Goal: Find specific page/section: Find specific page/section

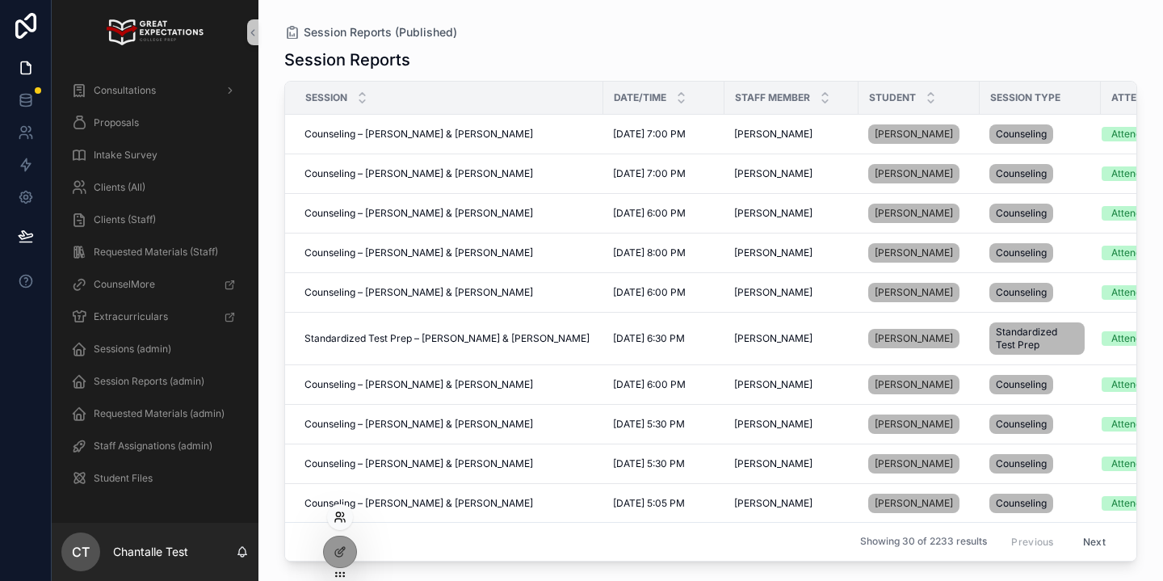
click at [342, 514] on icon at bounding box center [340, 516] width 13 height 13
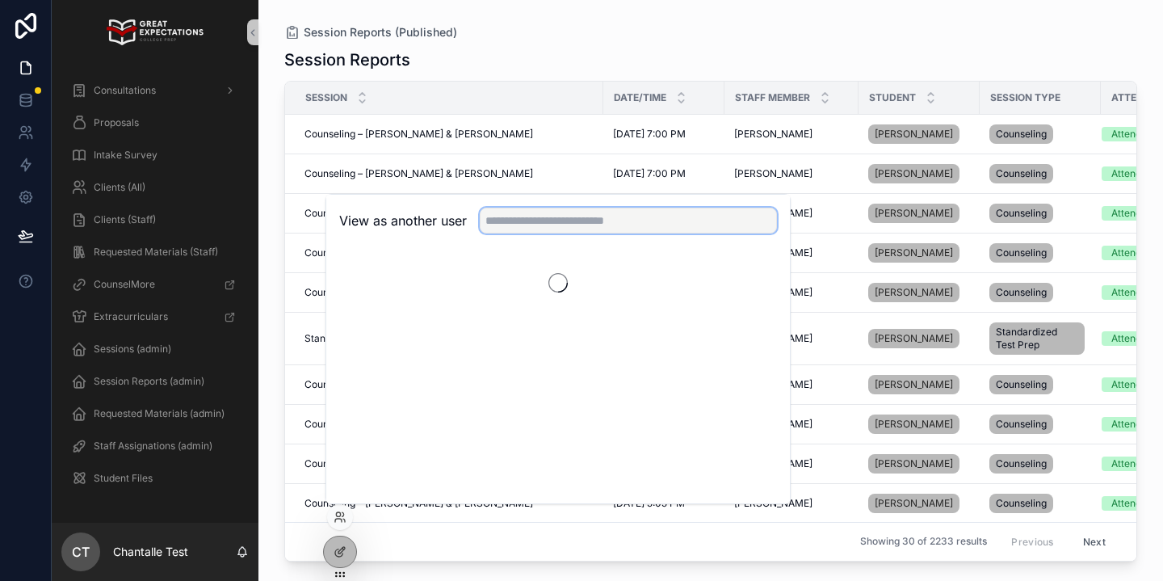
click at [512, 210] on input "text" at bounding box center [628, 221] width 297 height 26
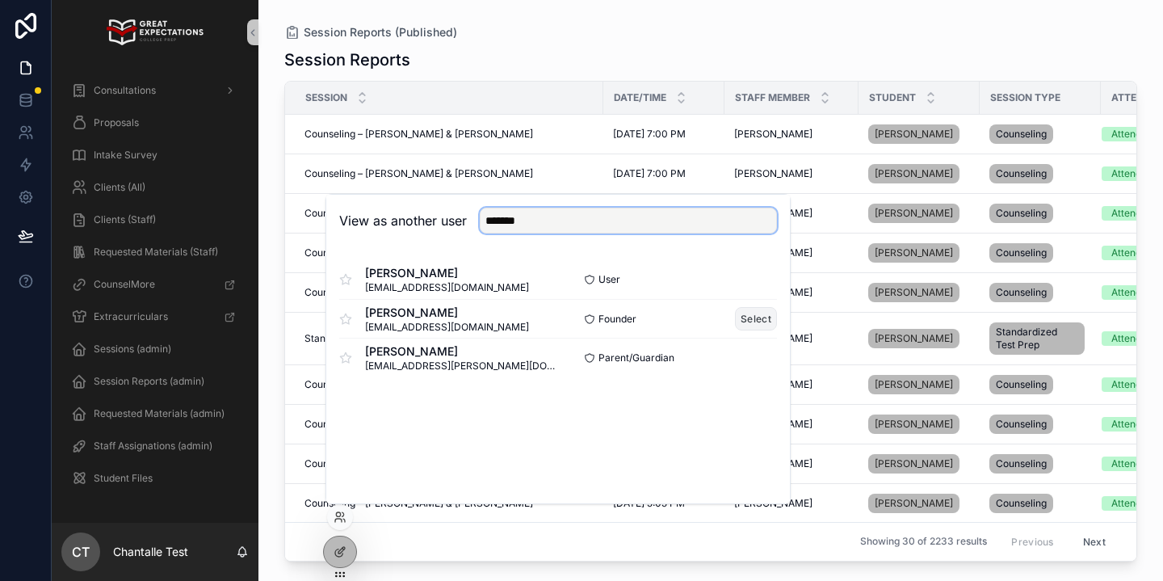
type input "*******"
click at [760, 310] on button "Select" at bounding box center [756, 318] width 42 height 23
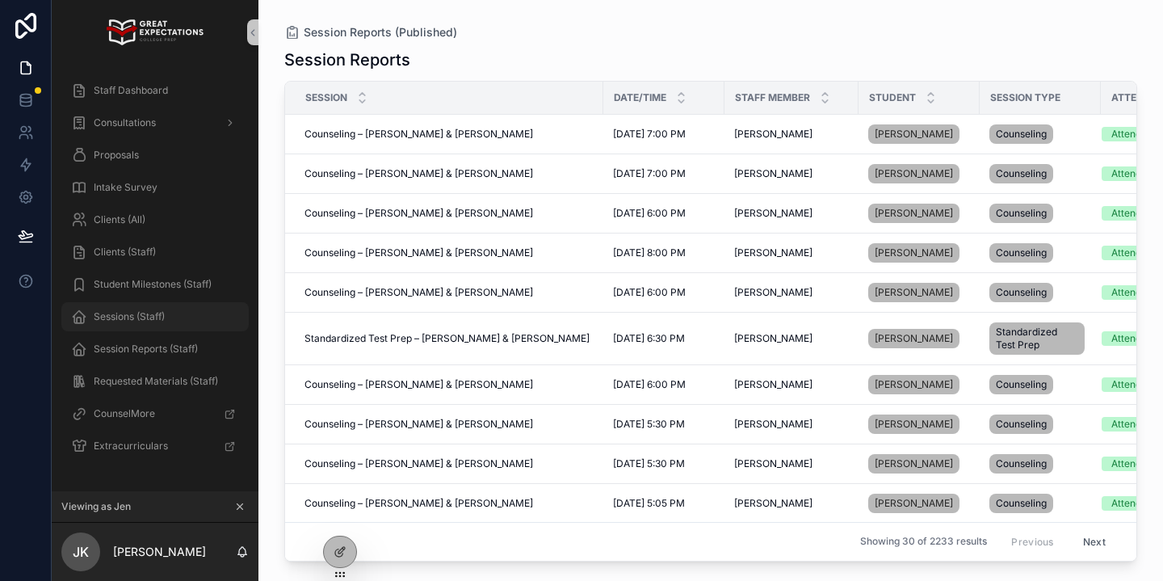
click at [170, 309] on div "Sessions (Staff)" at bounding box center [155, 317] width 168 height 26
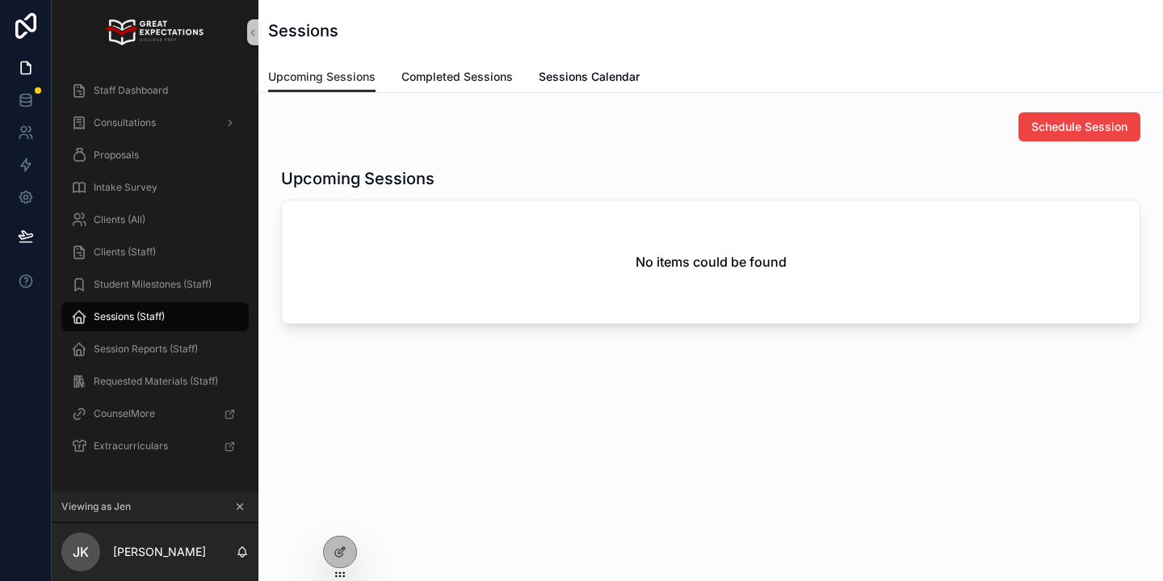
click at [475, 82] on span "Completed Sessions" at bounding box center [456, 77] width 111 height 16
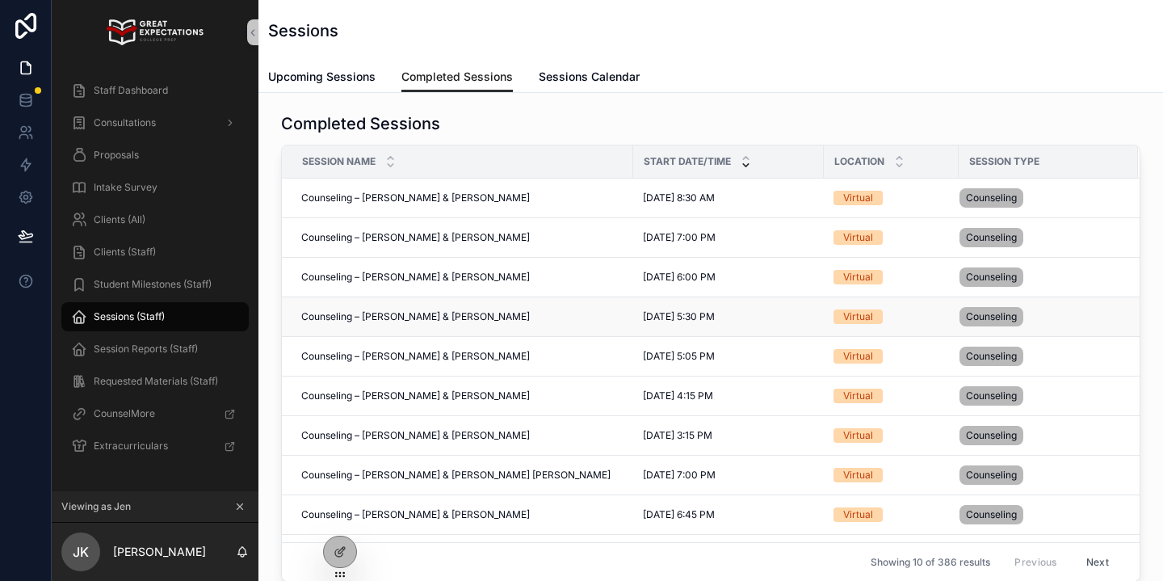
scroll to position [31, 0]
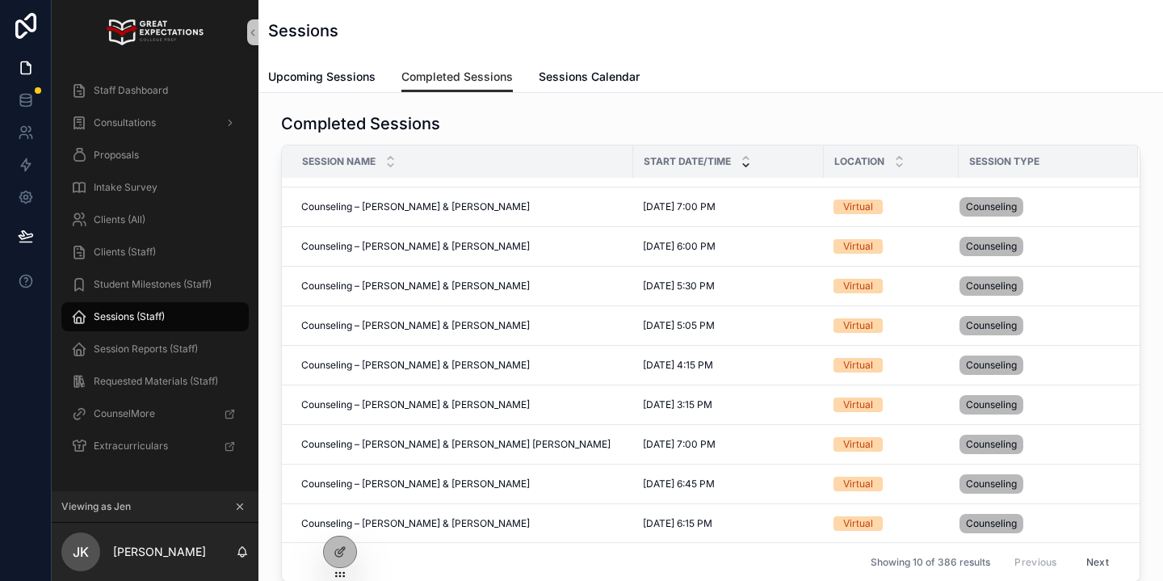
click at [1094, 560] on button "Next" at bounding box center [1097, 561] width 45 height 25
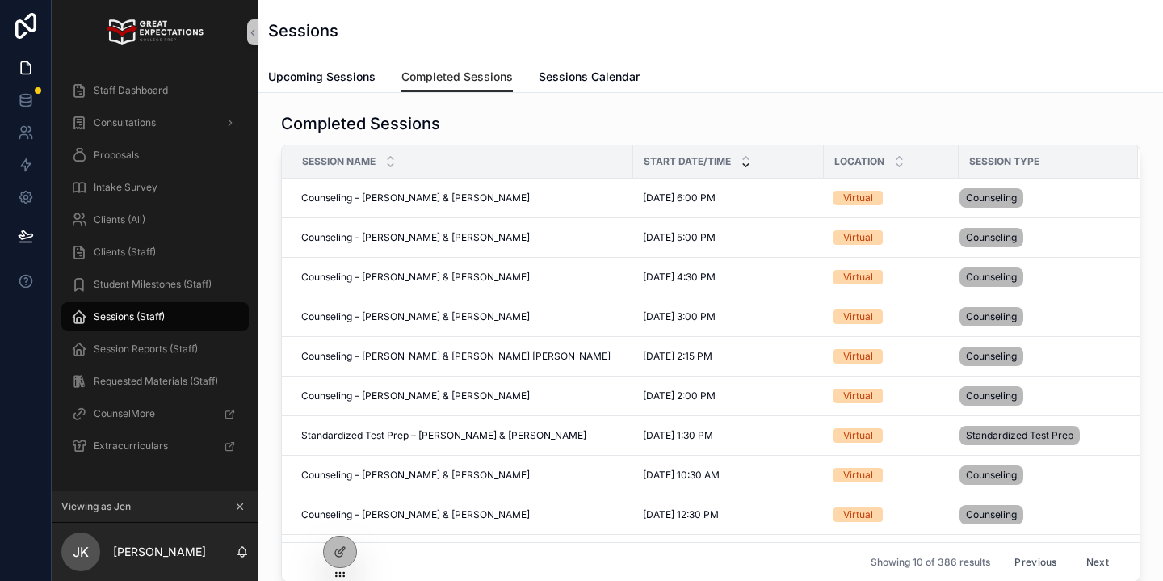
scroll to position [31, 0]
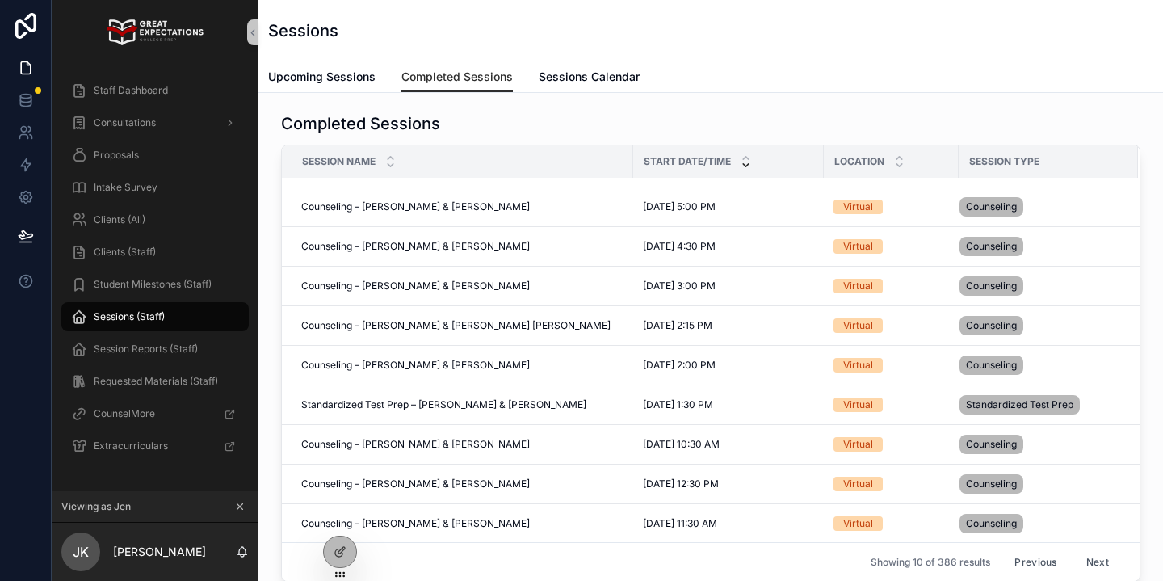
click at [1094, 559] on button "Next" at bounding box center [1097, 561] width 45 height 25
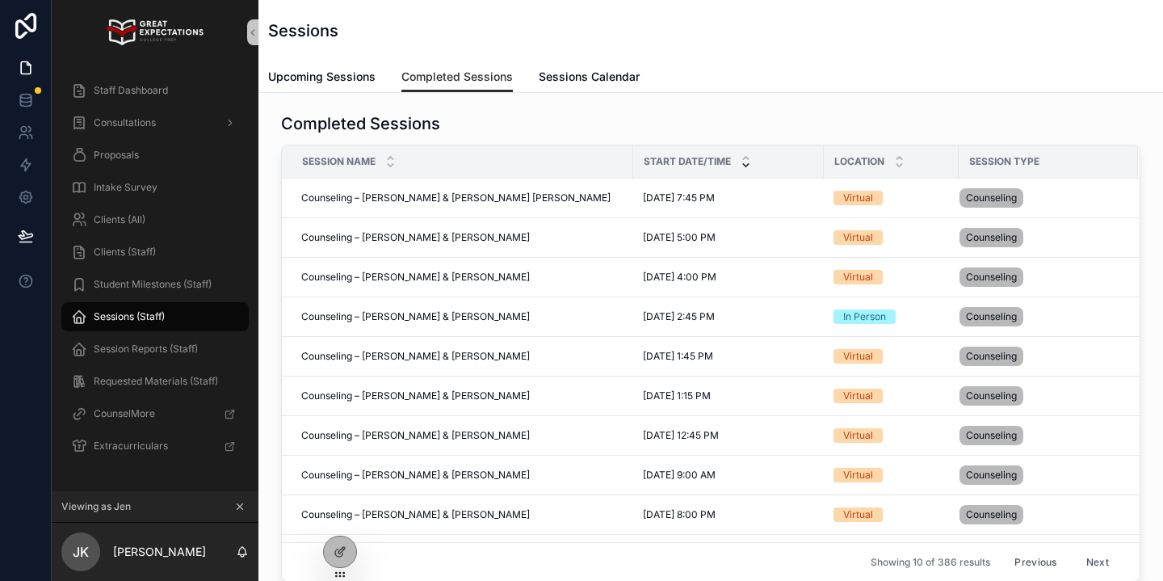
click at [1094, 559] on button "Next" at bounding box center [1097, 561] width 45 height 25
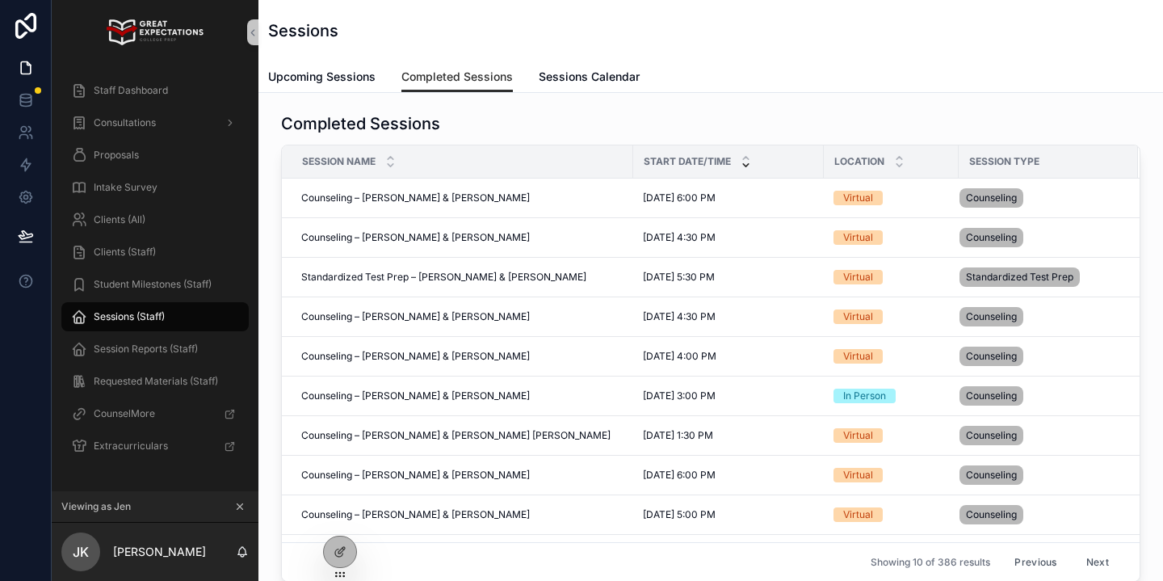
click at [1094, 559] on button "Next" at bounding box center [1097, 561] width 45 height 25
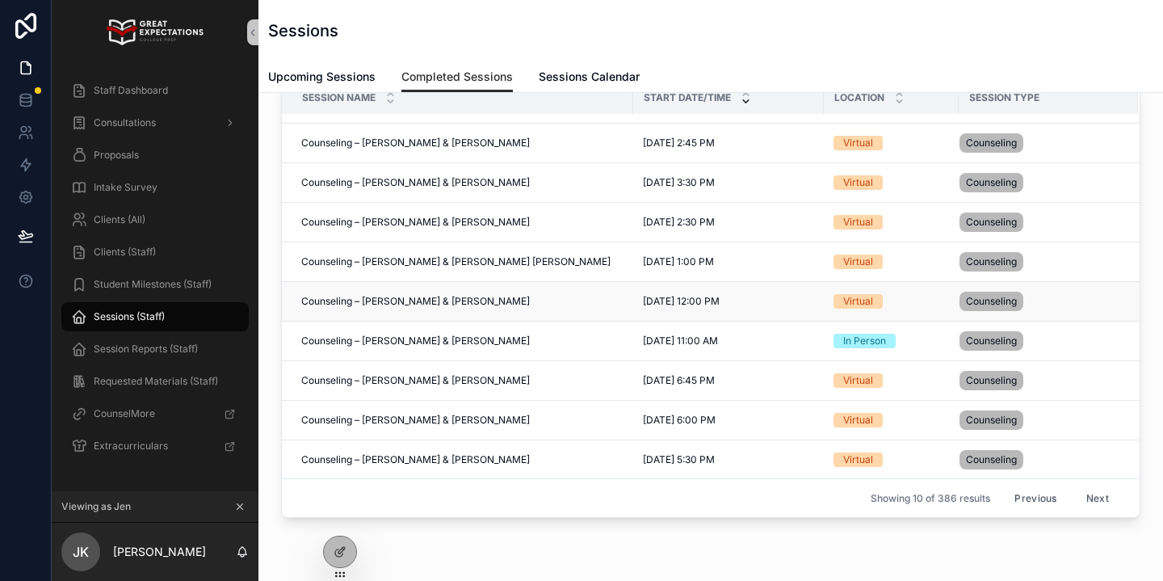
scroll to position [65, 0]
click at [1036, 498] on button "Previous" at bounding box center [1035, 497] width 65 height 25
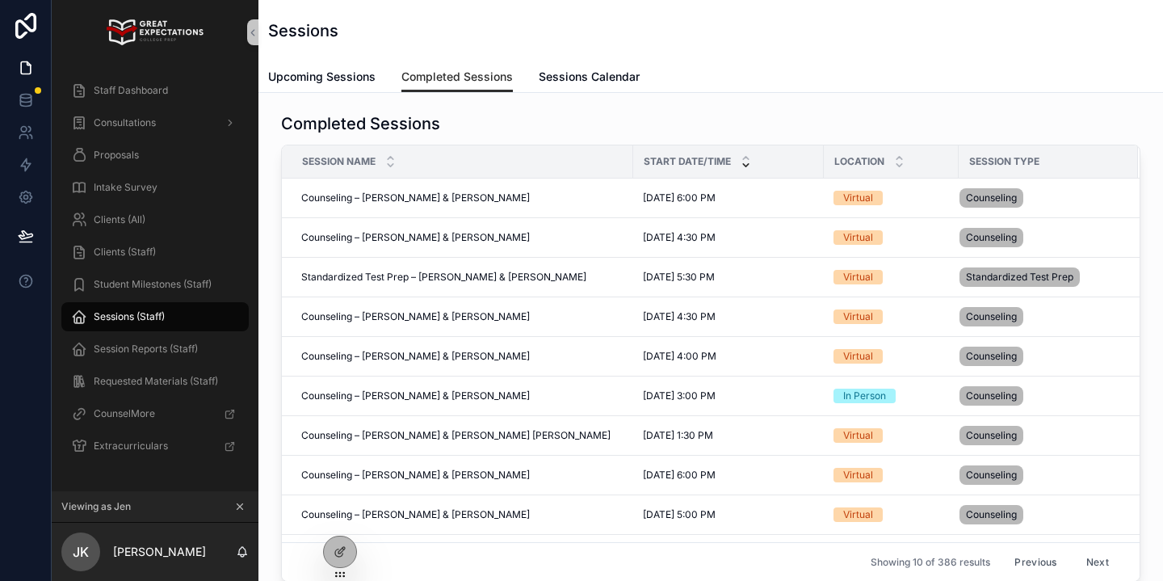
scroll to position [31, 0]
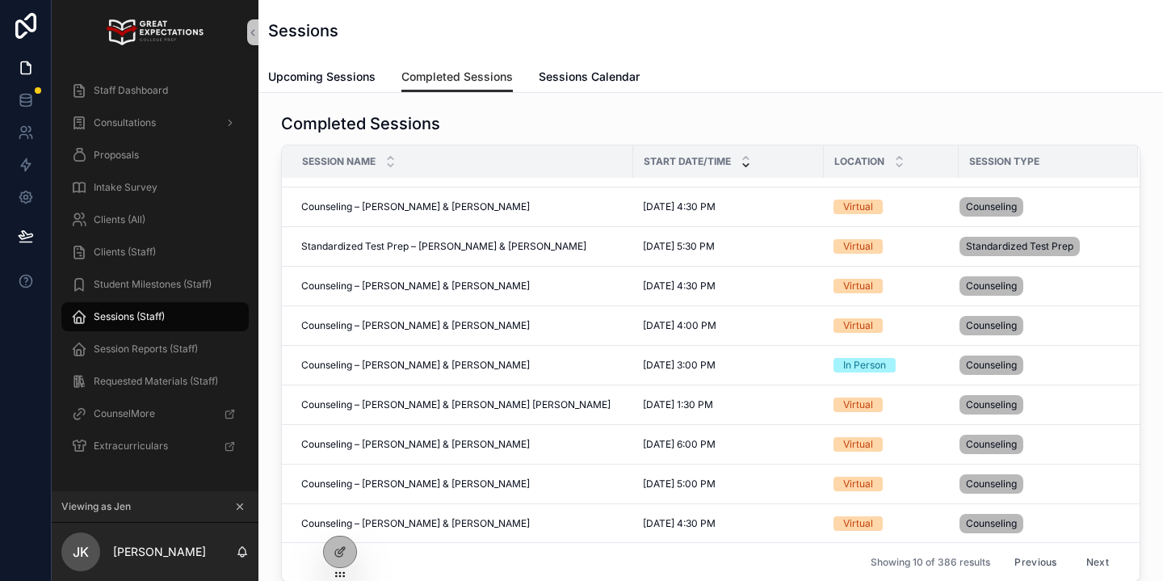
click at [1036, 560] on button "Previous" at bounding box center [1035, 561] width 65 height 25
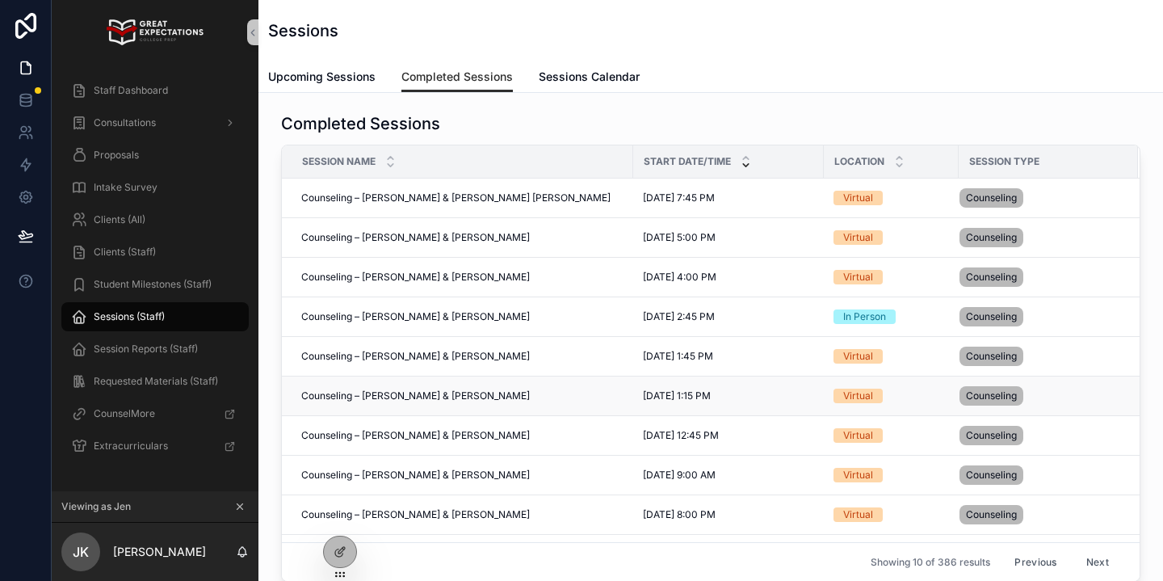
scroll to position [31, 0]
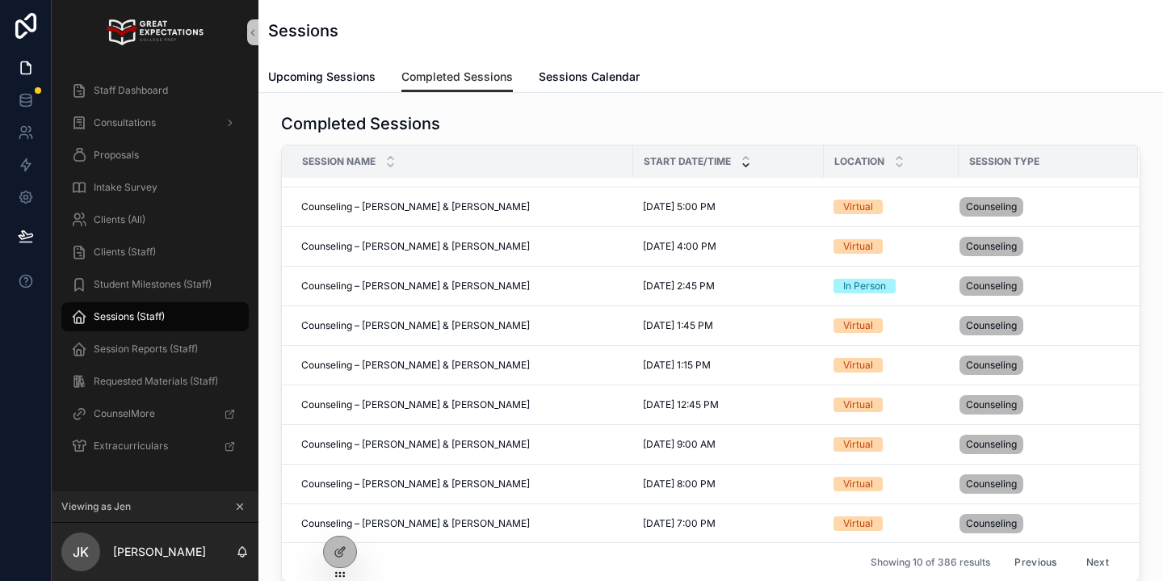
click at [1034, 561] on button "Previous" at bounding box center [1035, 561] width 65 height 25
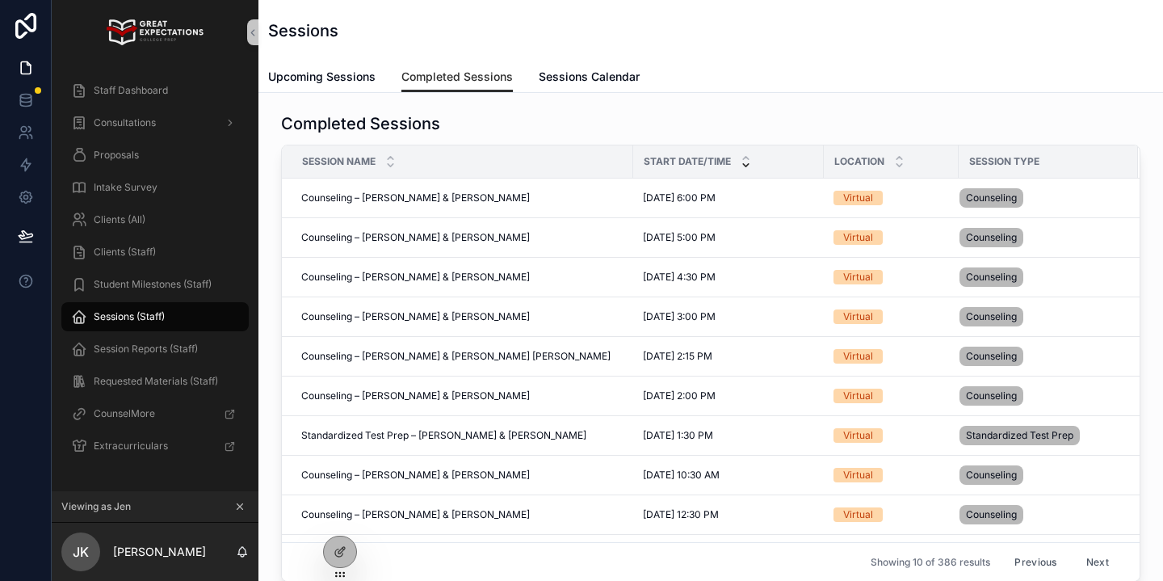
scroll to position [31, 0]
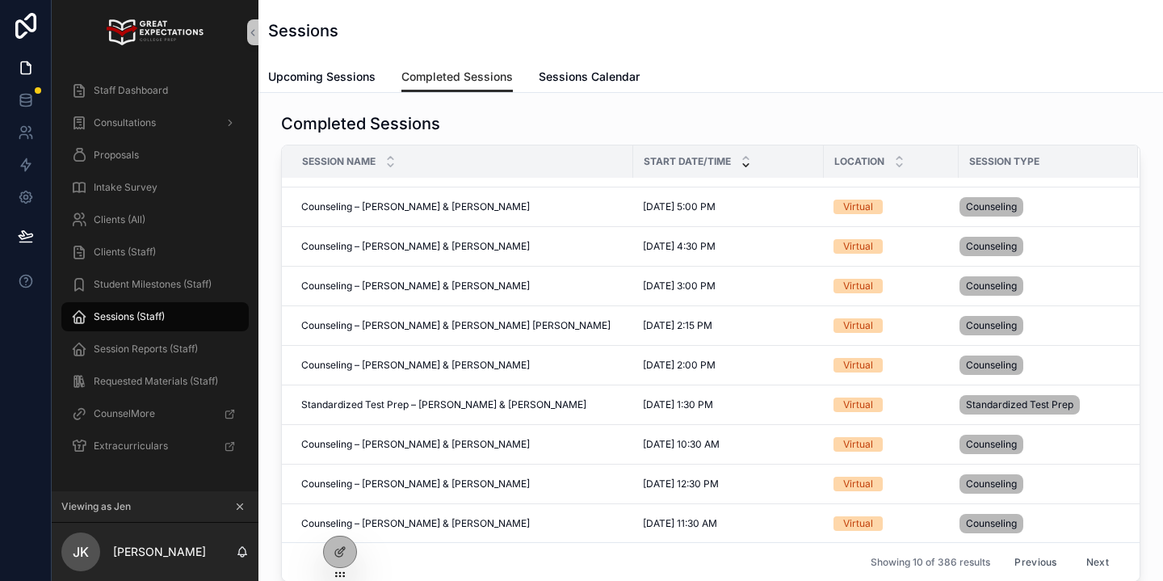
click at [1027, 559] on button "Previous" at bounding box center [1035, 561] width 65 height 25
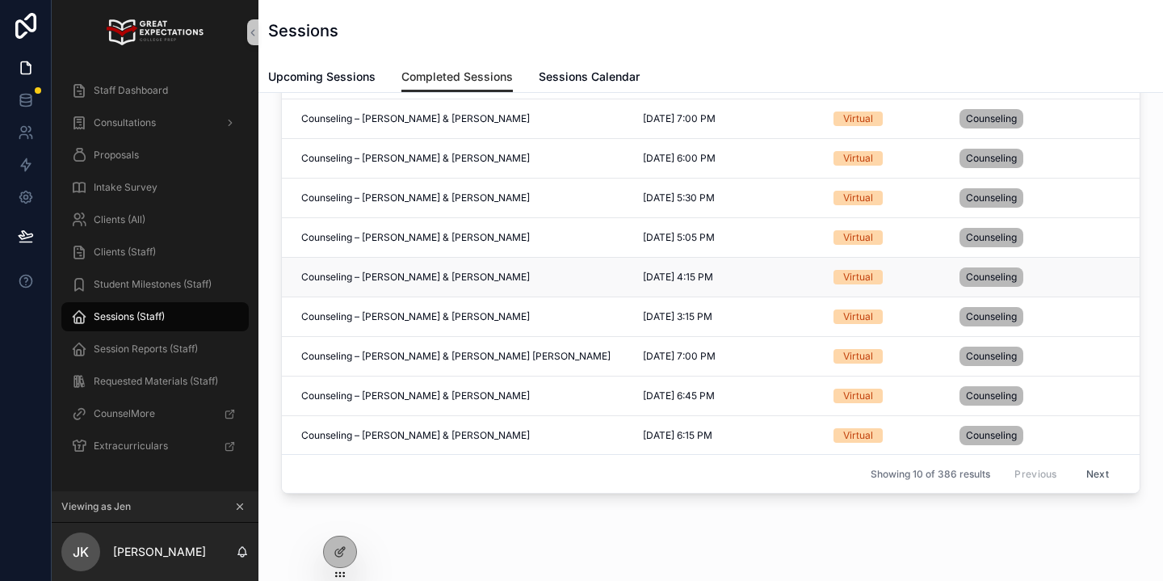
scroll to position [90, 0]
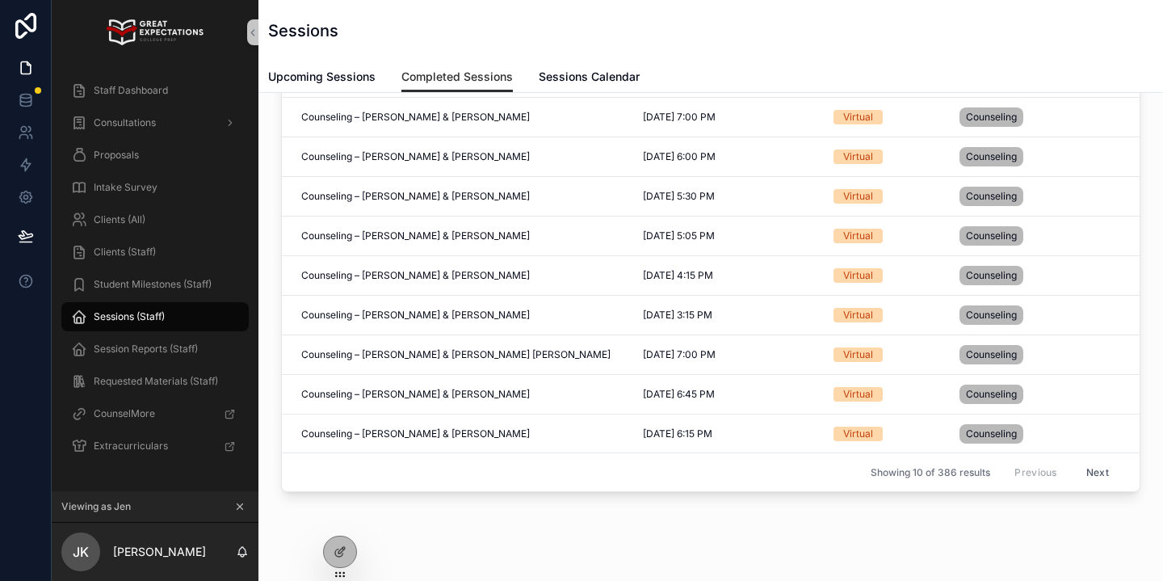
click at [1105, 472] on button "Next" at bounding box center [1097, 472] width 45 height 25
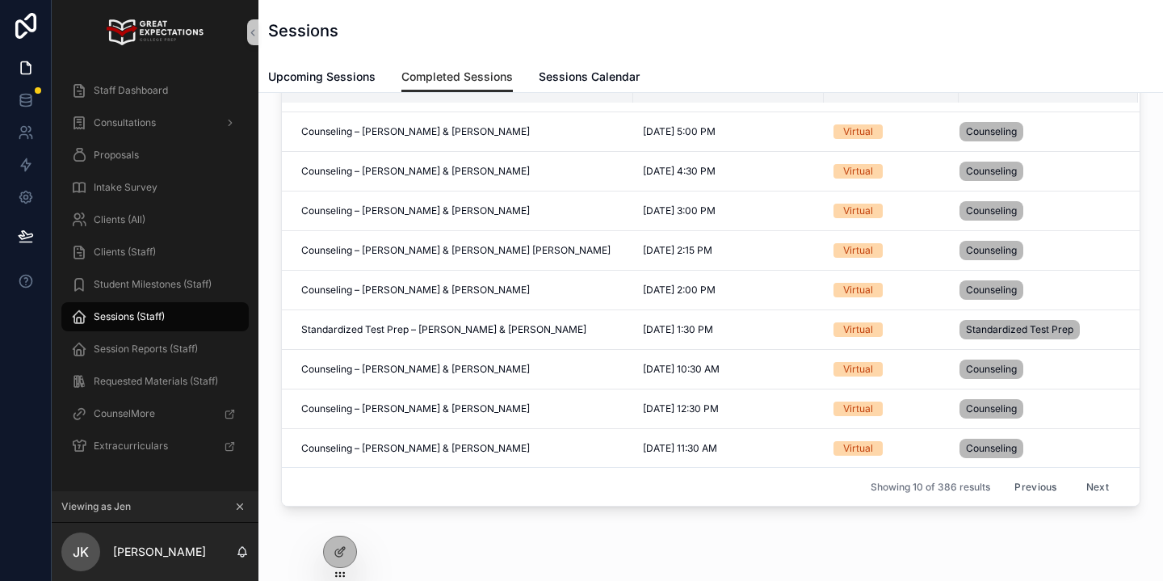
scroll to position [78, 0]
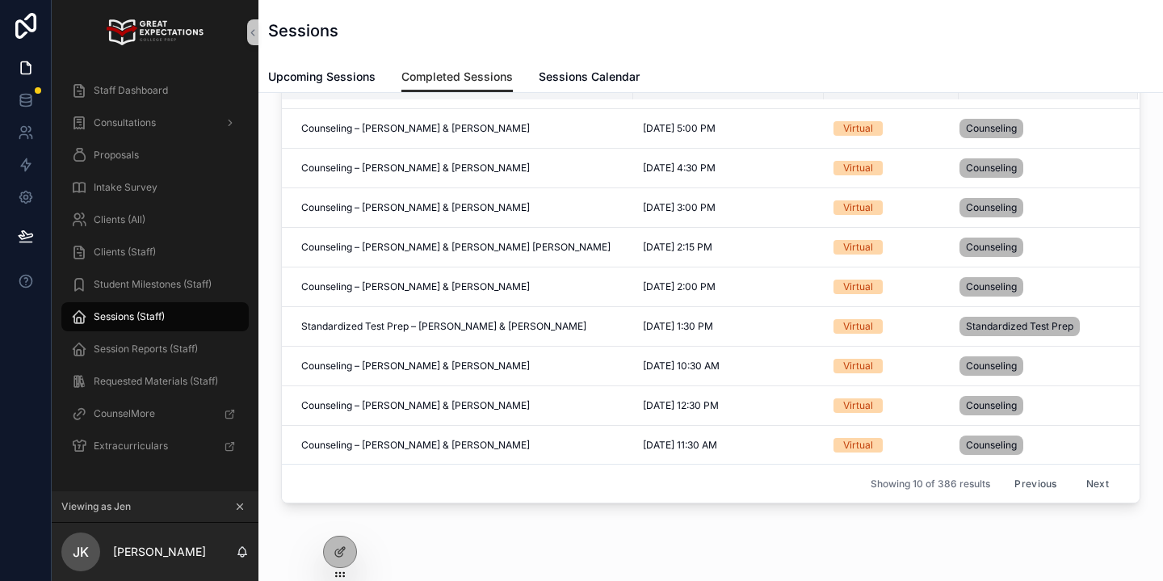
click at [1090, 482] on button "Next" at bounding box center [1097, 483] width 45 height 25
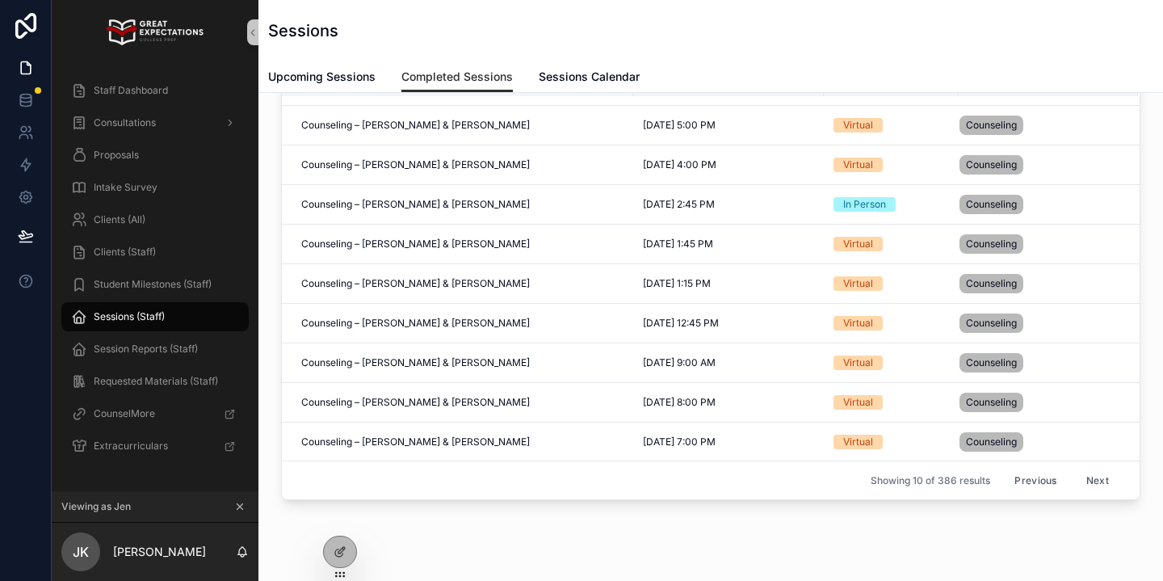
click at [1090, 482] on button "Next" at bounding box center [1097, 480] width 45 height 25
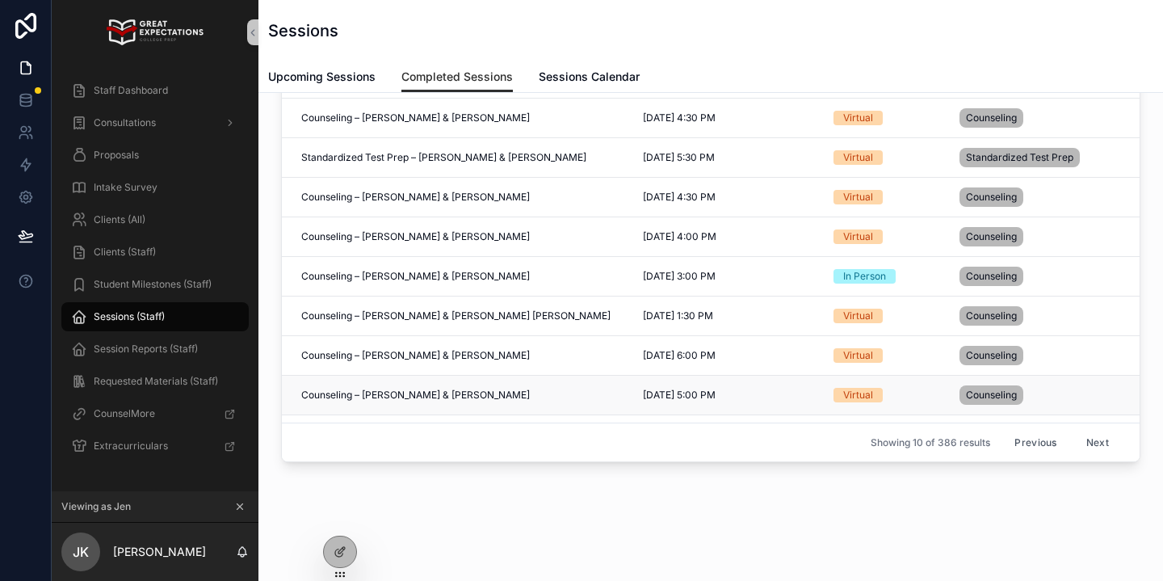
scroll to position [31, 0]
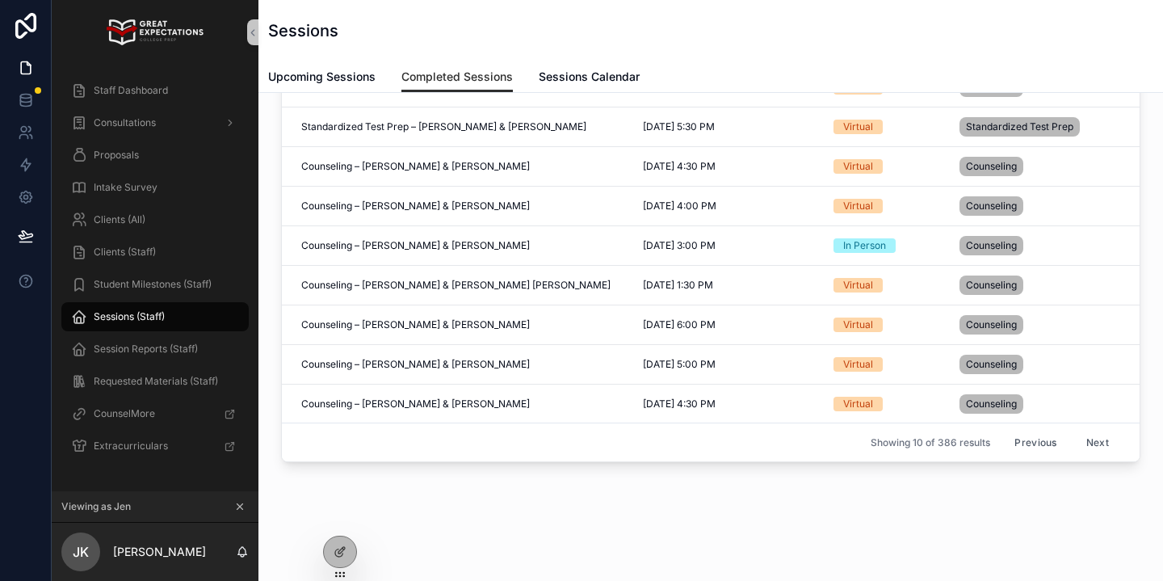
click at [1109, 439] on button "Next" at bounding box center [1097, 442] width 45 height 25
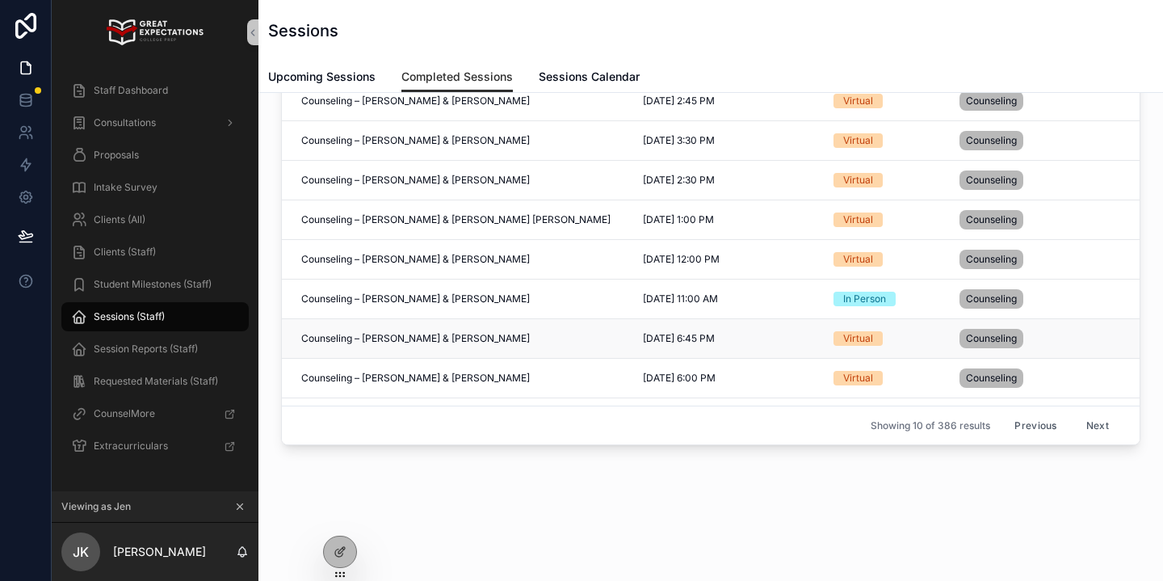
scroll to position [31, 0]
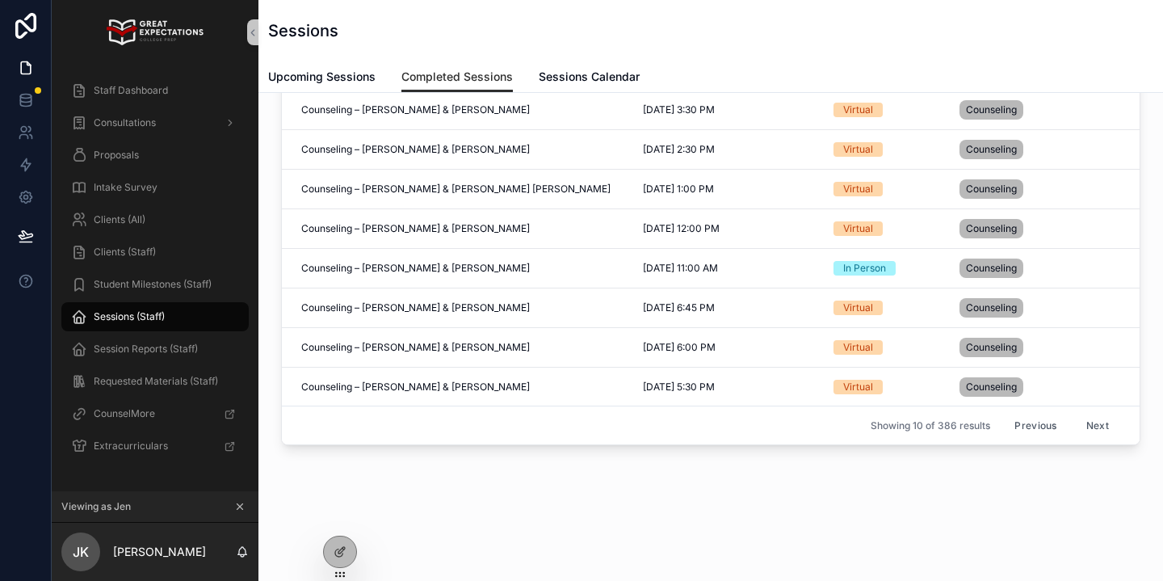
click at [1102, 425] on button "Next" at bounding box center [1097, 425] width 45 height 25
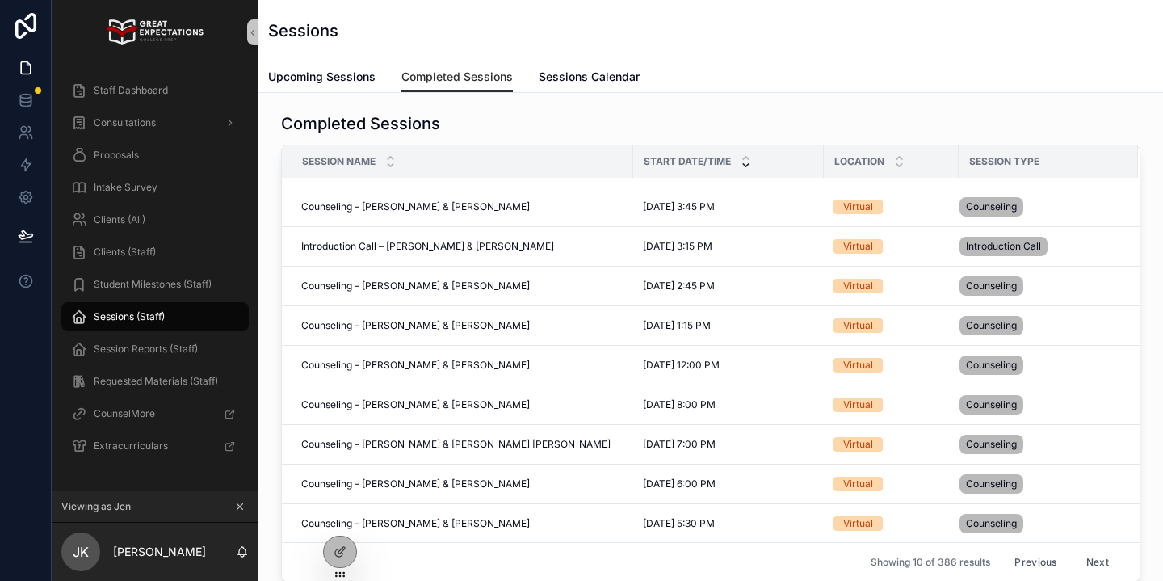
scroll to position [100, 0]
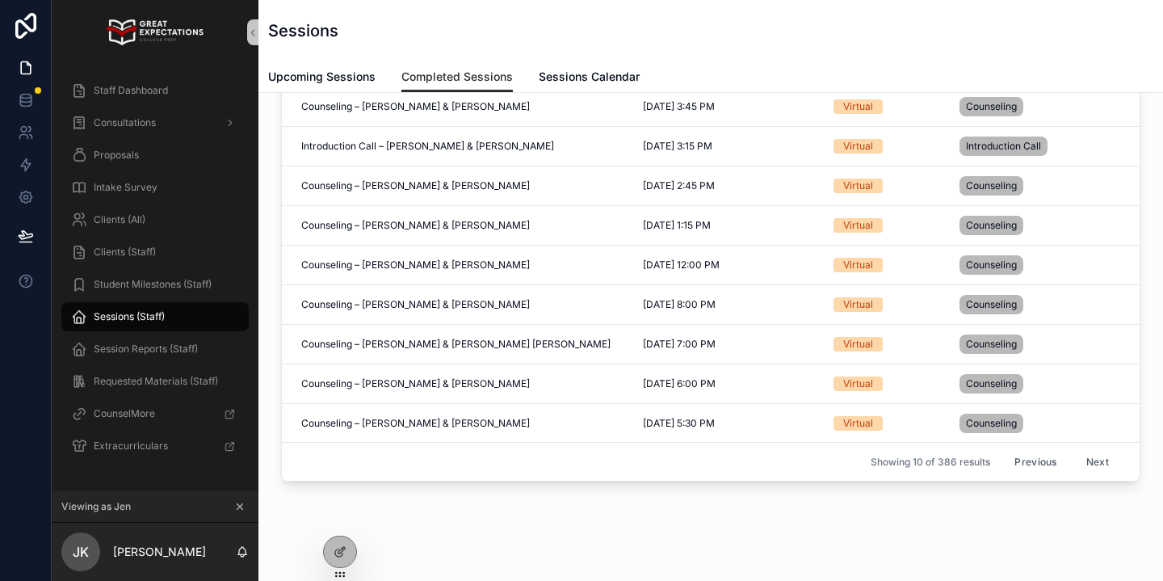
click at [1103, 459] on button "Next" at bounding box center [1097, 461] width 45 height 25
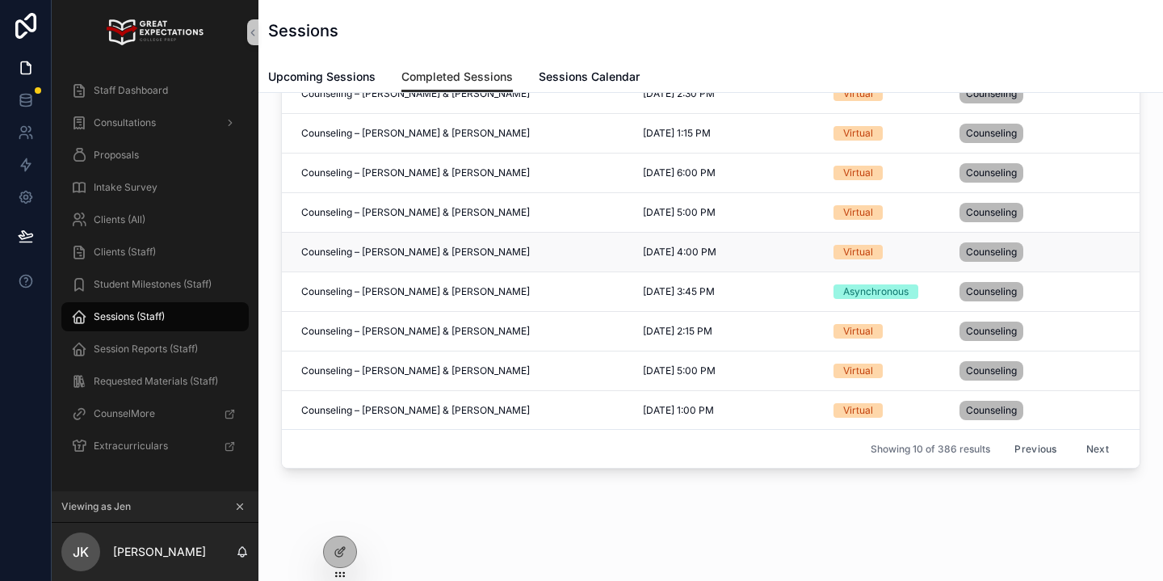
scroll to position [116, 0]
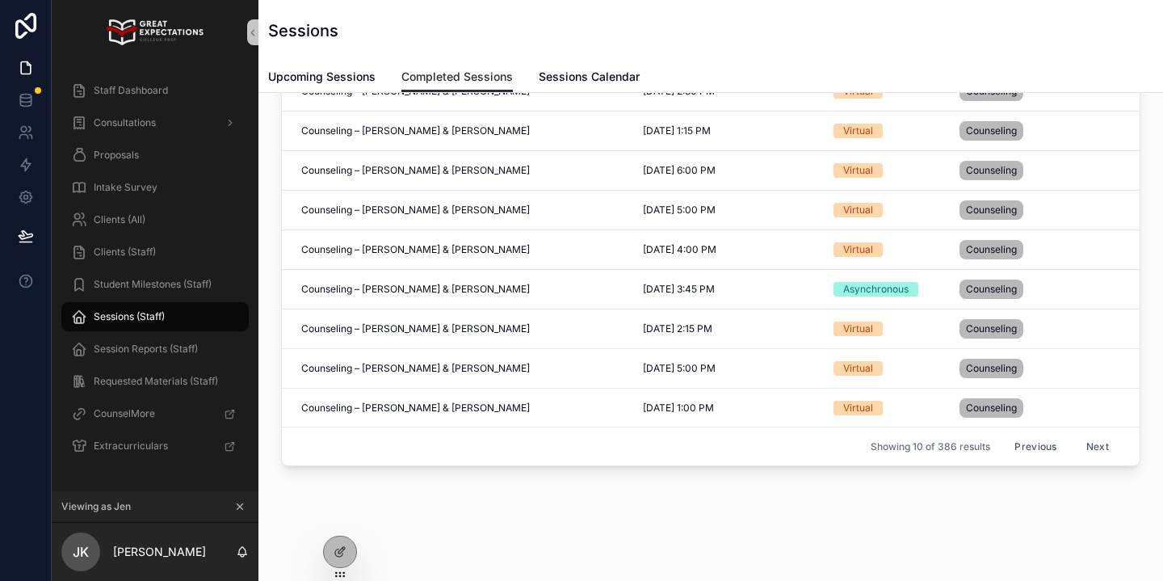
click at [1102, 453] on button "Next" at bounding box center [1097, 446] width 45 height 25
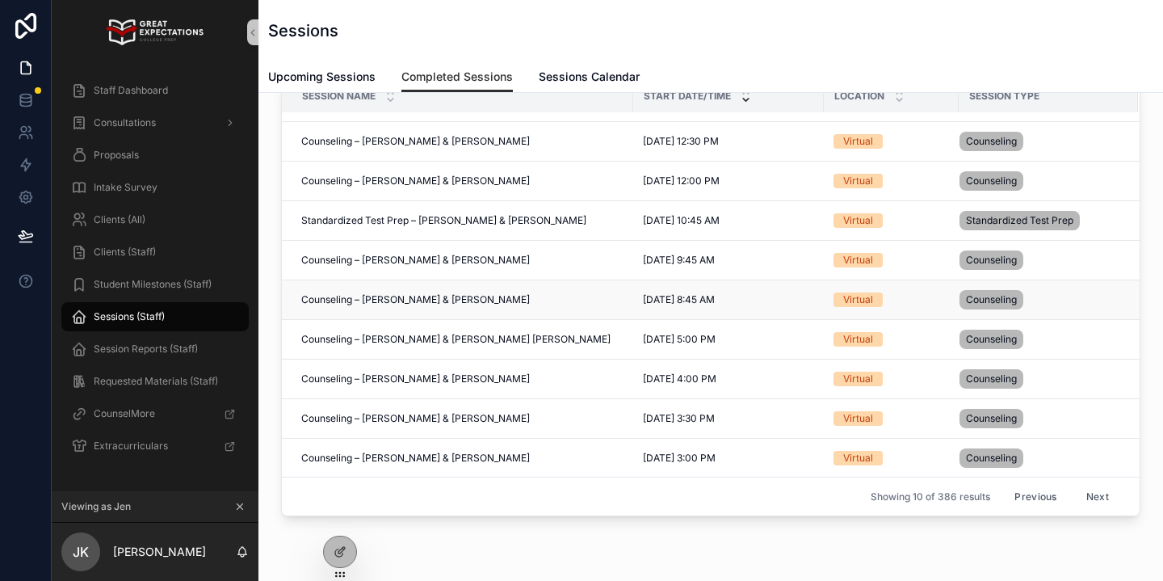
scroll to position [68, 0]
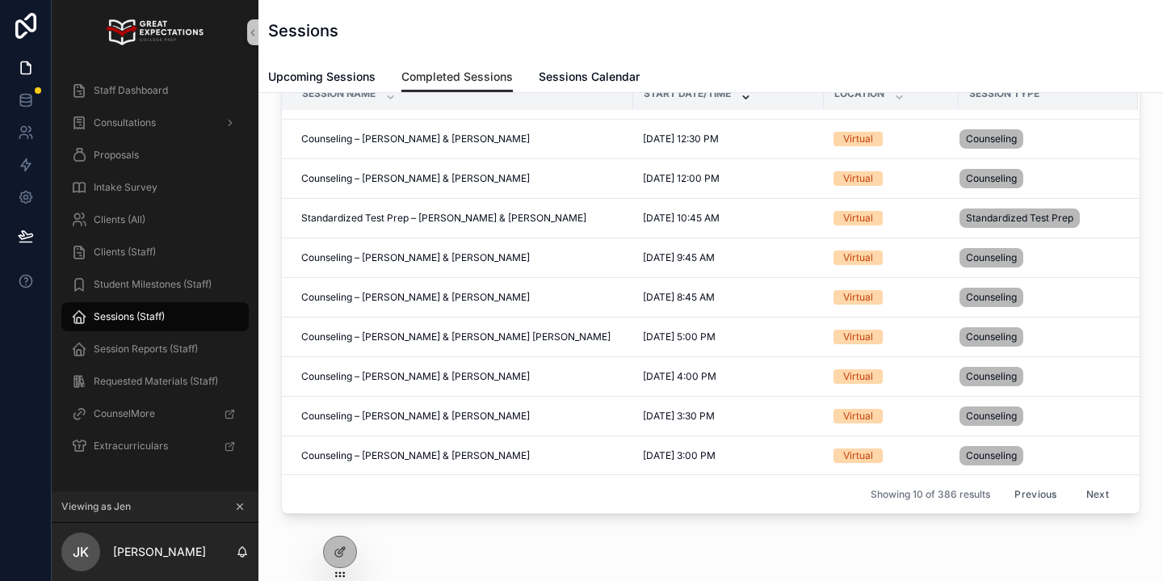
click at [1092, 491] on button "Next" at bounding box center [1097, 493] width 45 height 25
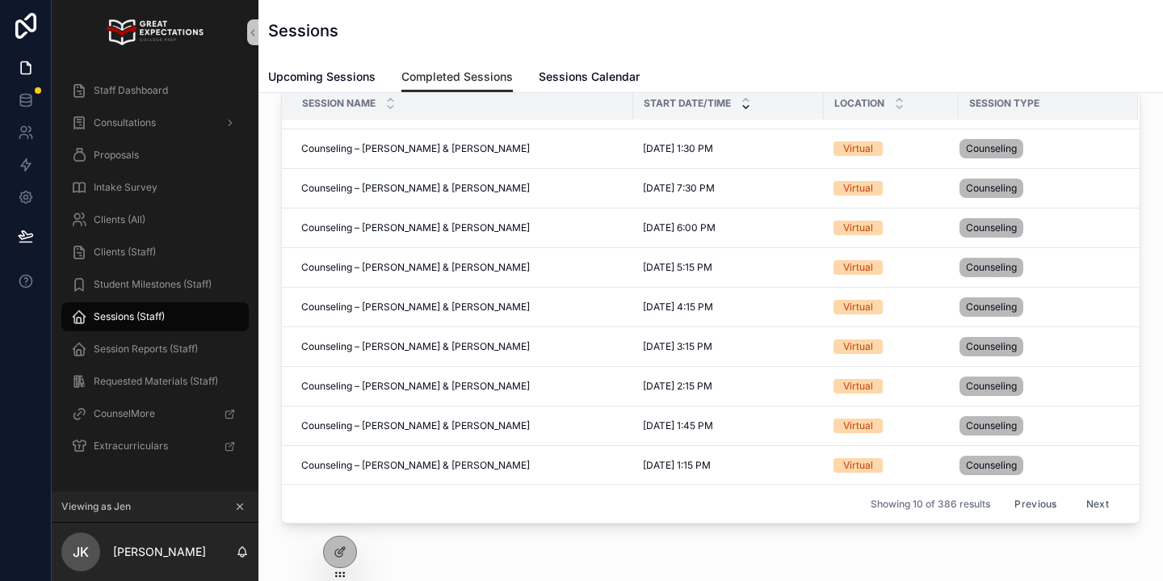
scroll to position [63, 0]
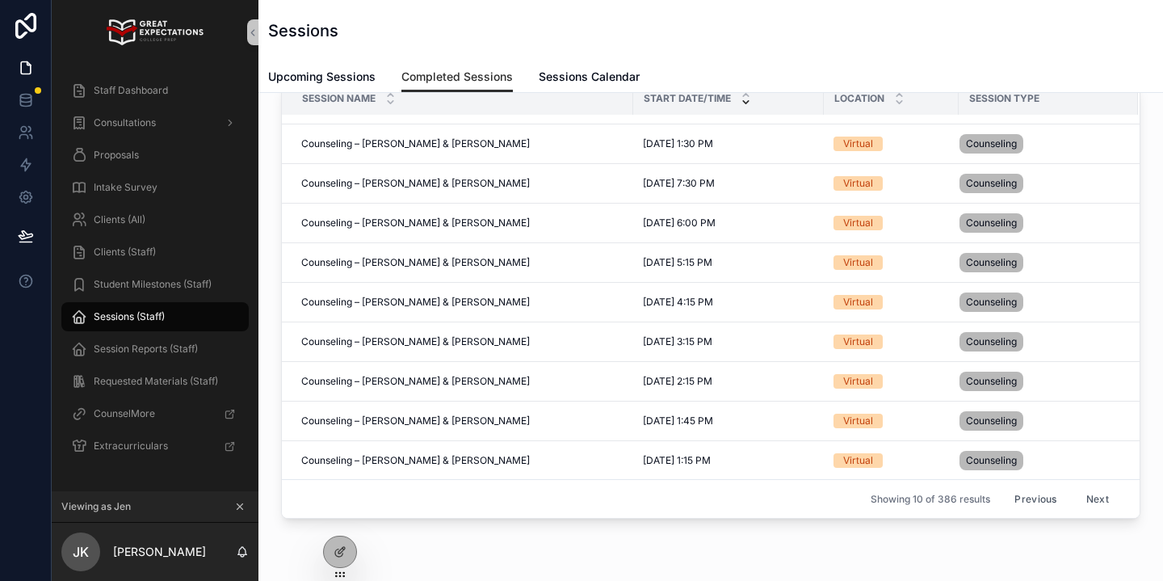
click at [1102, 499] on button "Next" at bounding box center [1097, 498] width 45 height 25
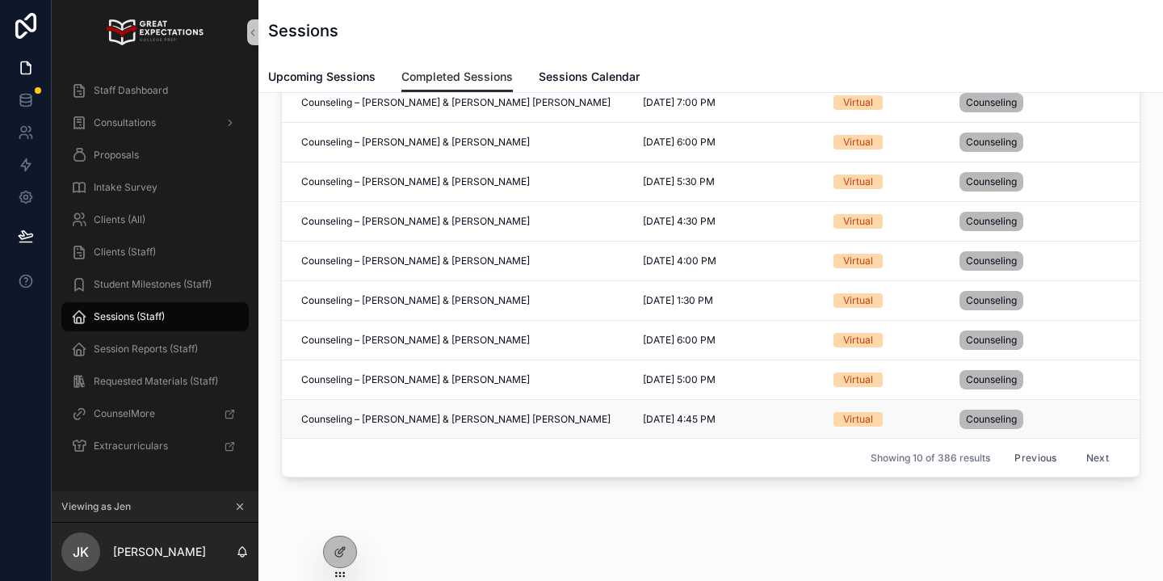
scroll to position [105, 0]
click at [1096, 459] on button "Next" at bounding box center [1097, 456] width 45 height 25
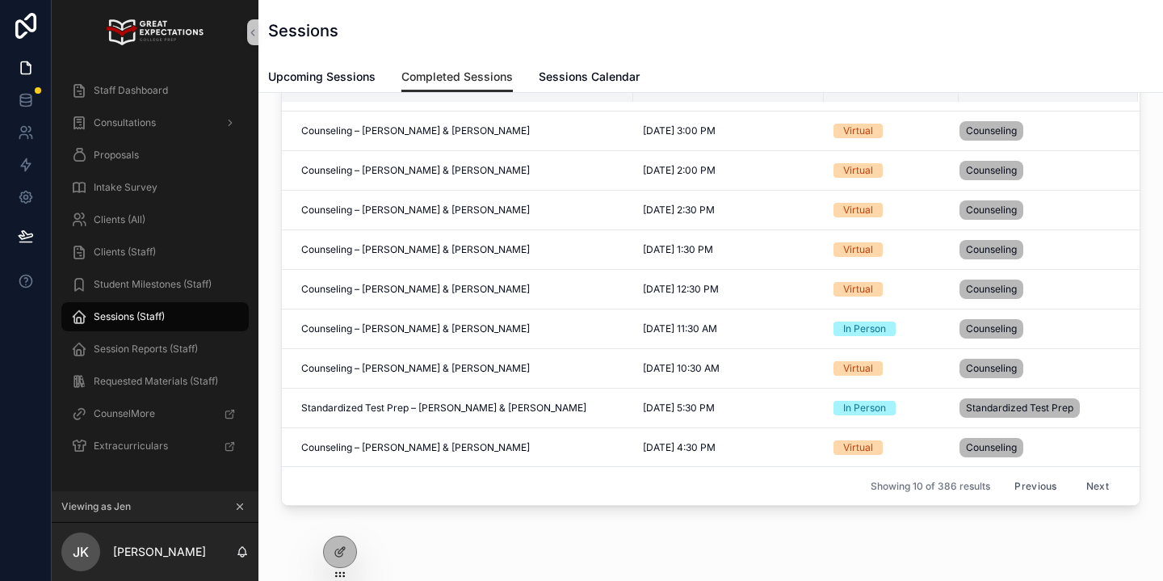
click at [1094, 479] on button "Next" at bounding box center [1097, 485] width 45 height 25
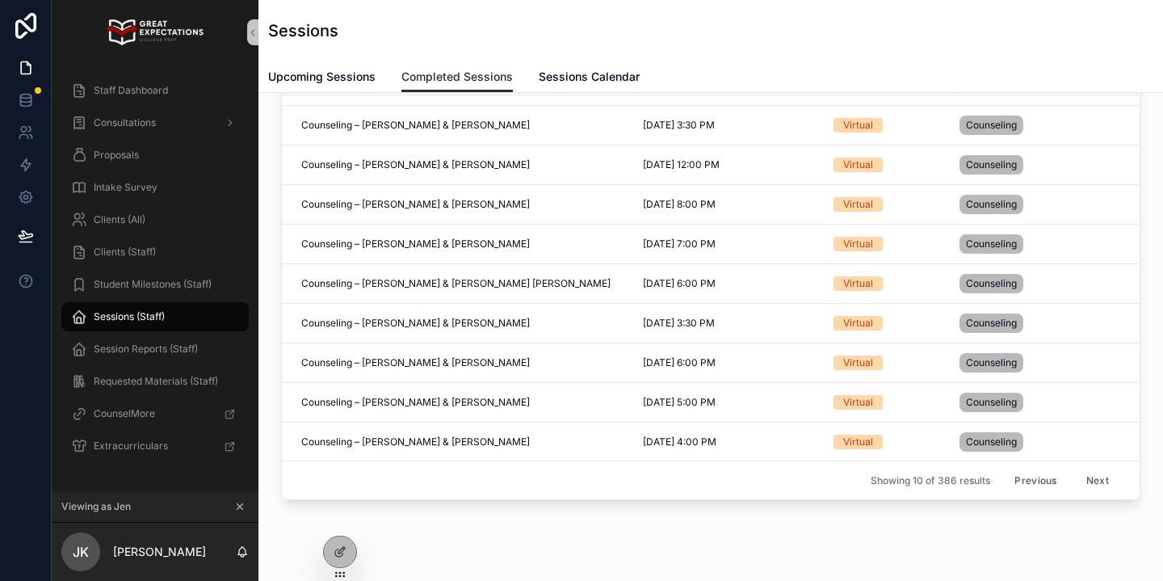
click at [1105, 479] on button "Next" at bounding box center [1097, 480] width 45 height 25
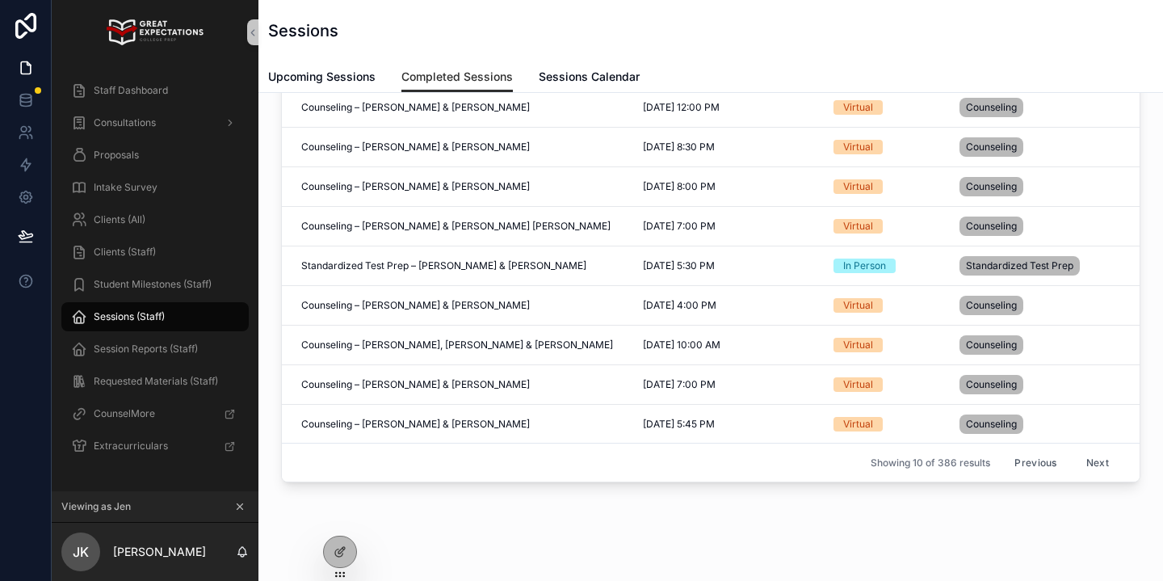
click at [1101, 459] on button "Next" at bounding box center [1097, 462] width 45 height 25
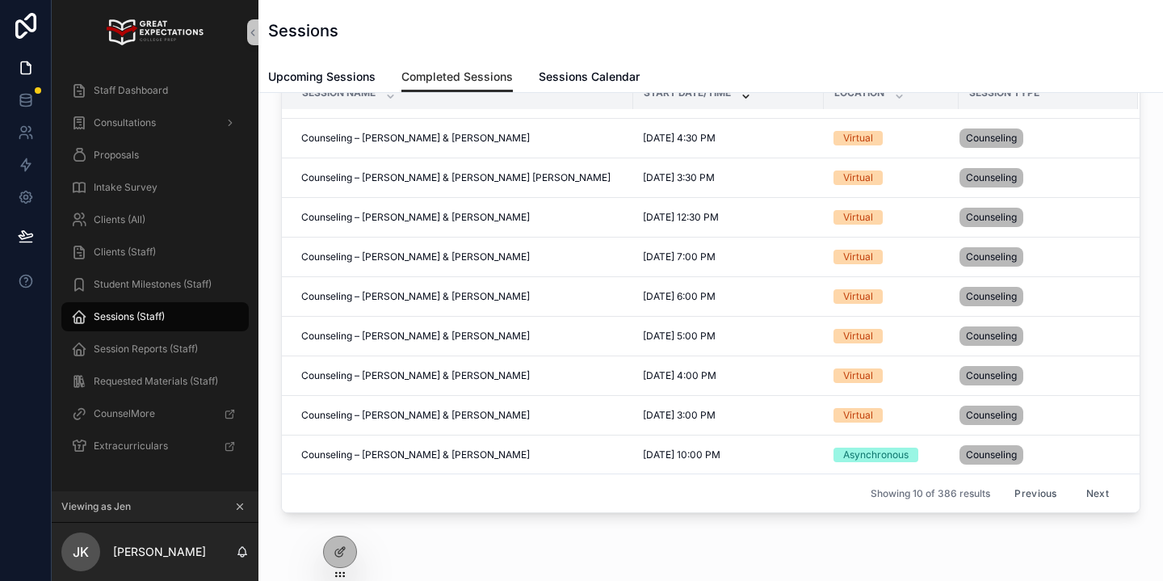
click at [1086, 489] on button "Next" at bounding box center [1097, 493] width 45 height 25
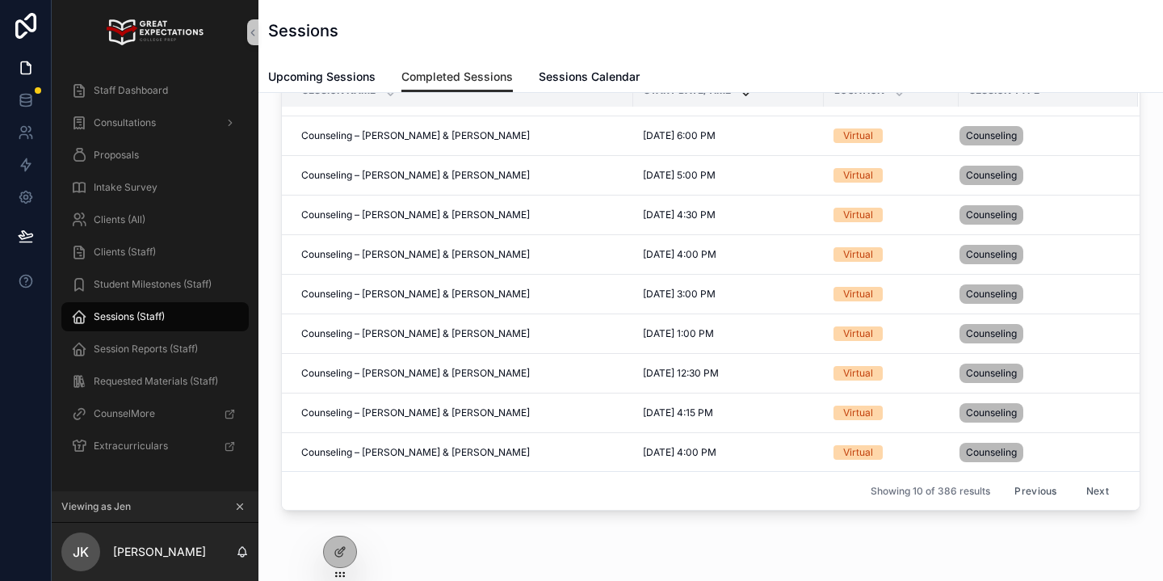
click at [1090, 483] on button "Next" at bounding box center [1097, 490] width 45 height 25
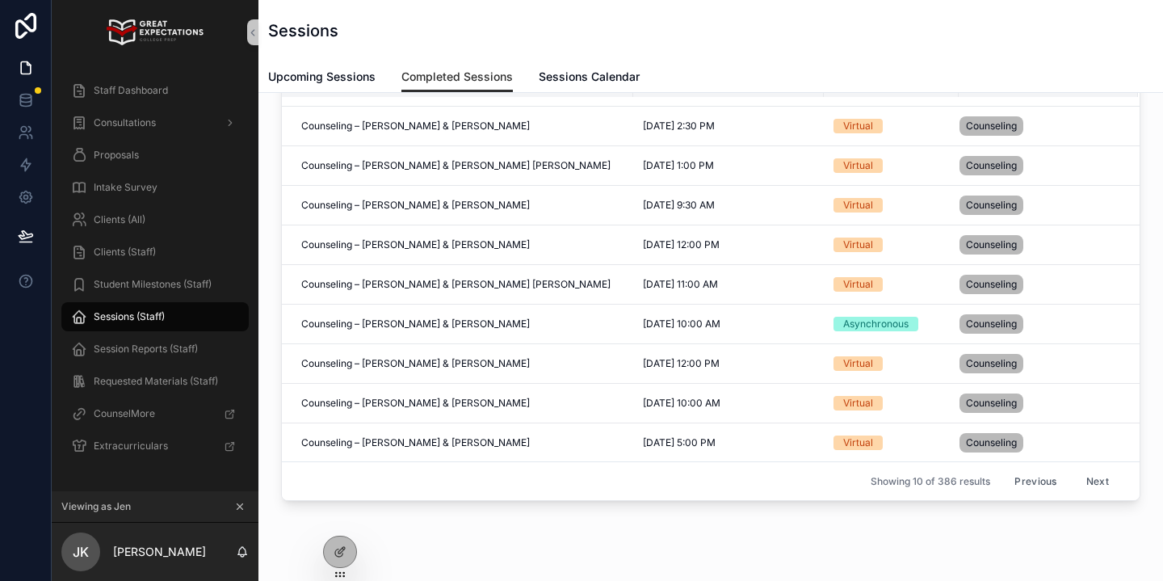
click at [1101, 481] on button "Next" at bounding box center [1097, 480] width 45 height 25
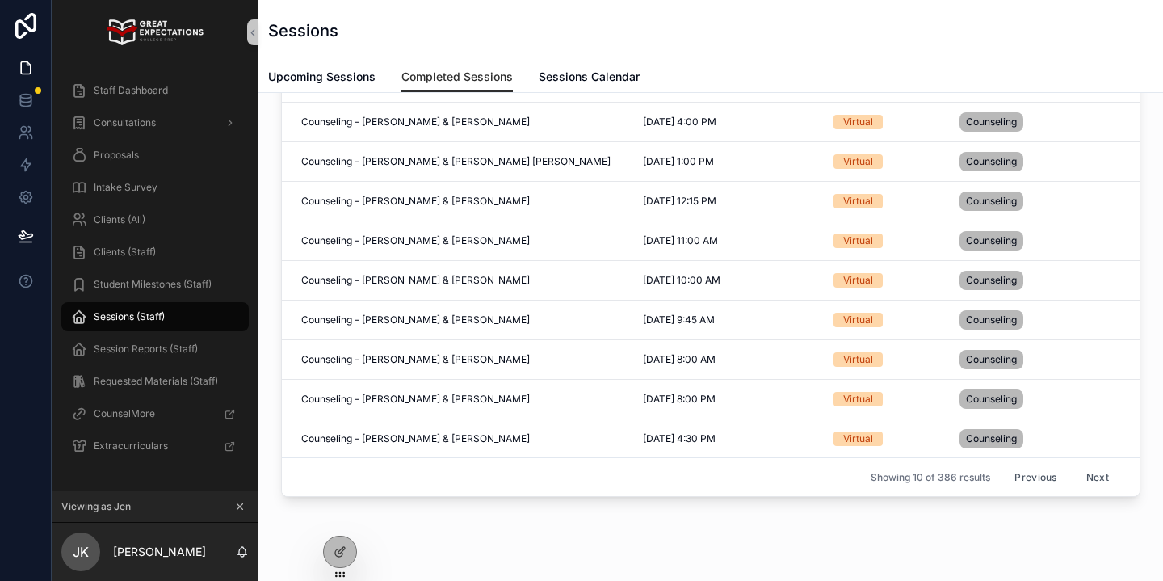
click at [1099, 476] on button "Next" at bounding box center [1097, 476] width 45 height 25
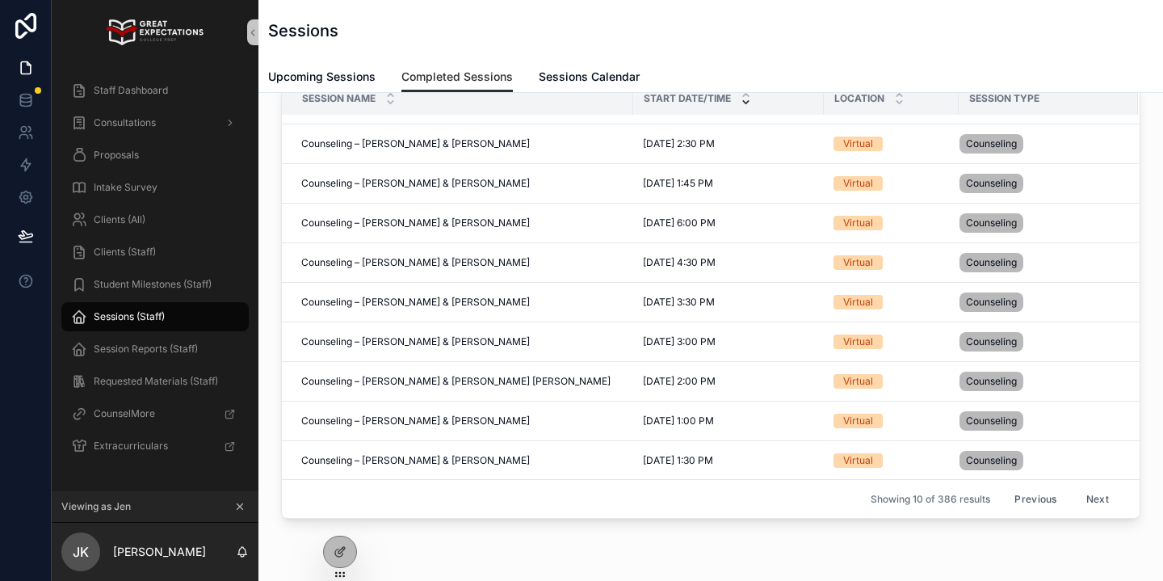
click at [1090, 498] on button "Next" at bounding box center [1097, 498] width 45 height 25
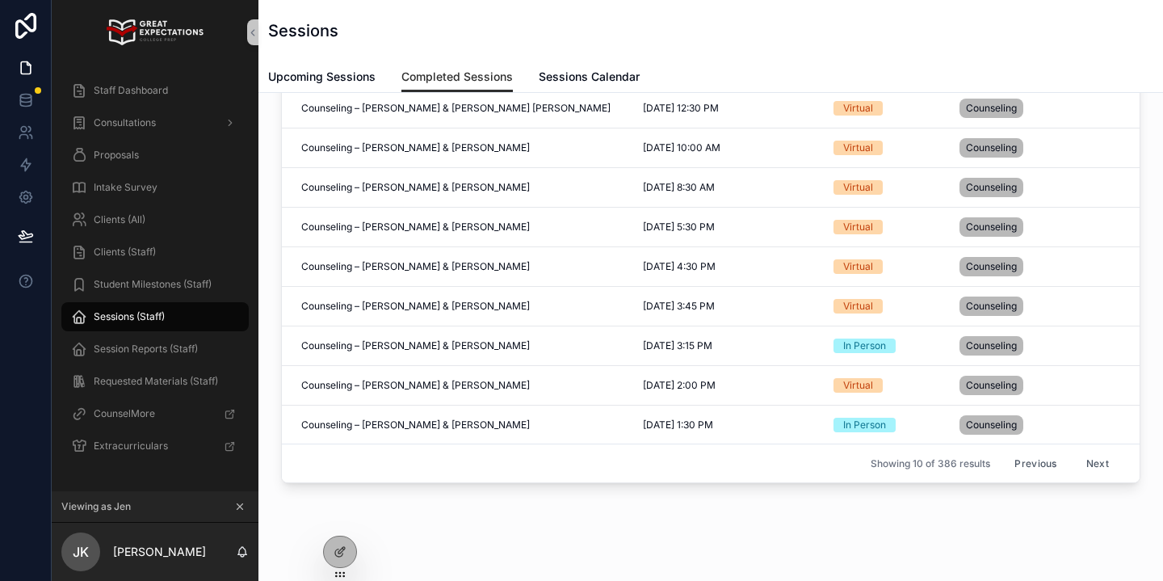
click at [1107, 464] on button "Next" at bounding box center [1097, 463] width 45 height 25
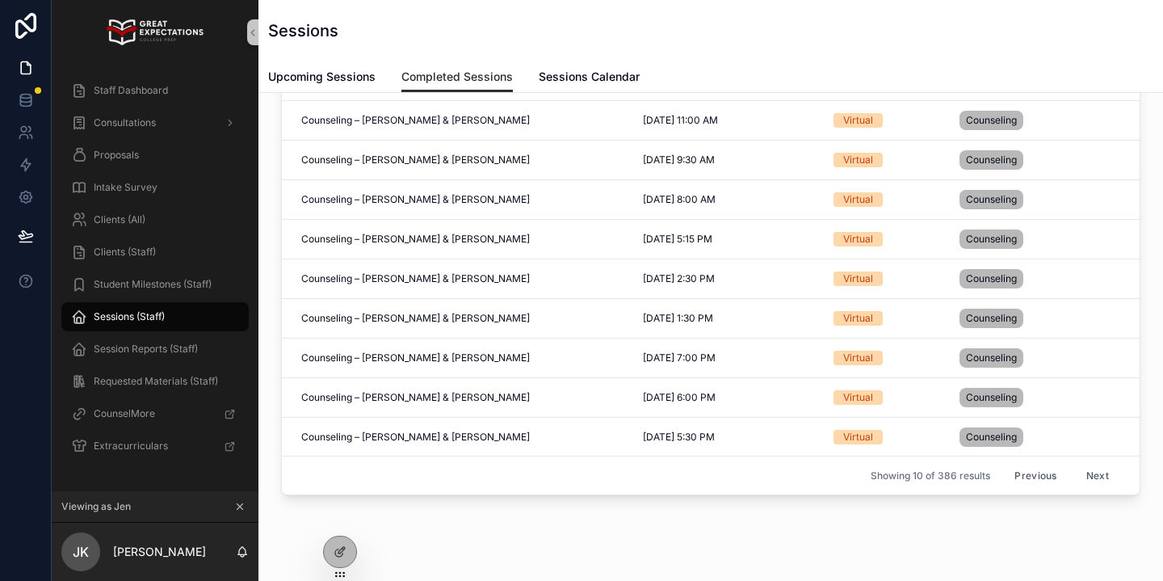
click at [1106, 472] on button "Next" at bounding box center [1097, 475] width 45 height 25
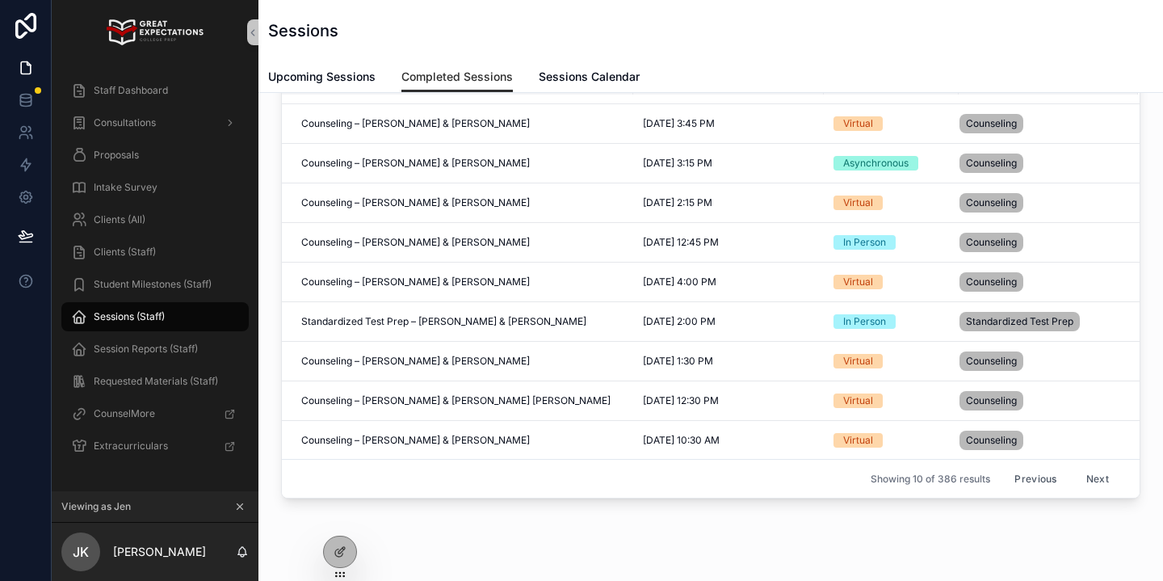
click at [1092, 475] on button "Next" at bounding box center [1097, 478] width 45 height 25
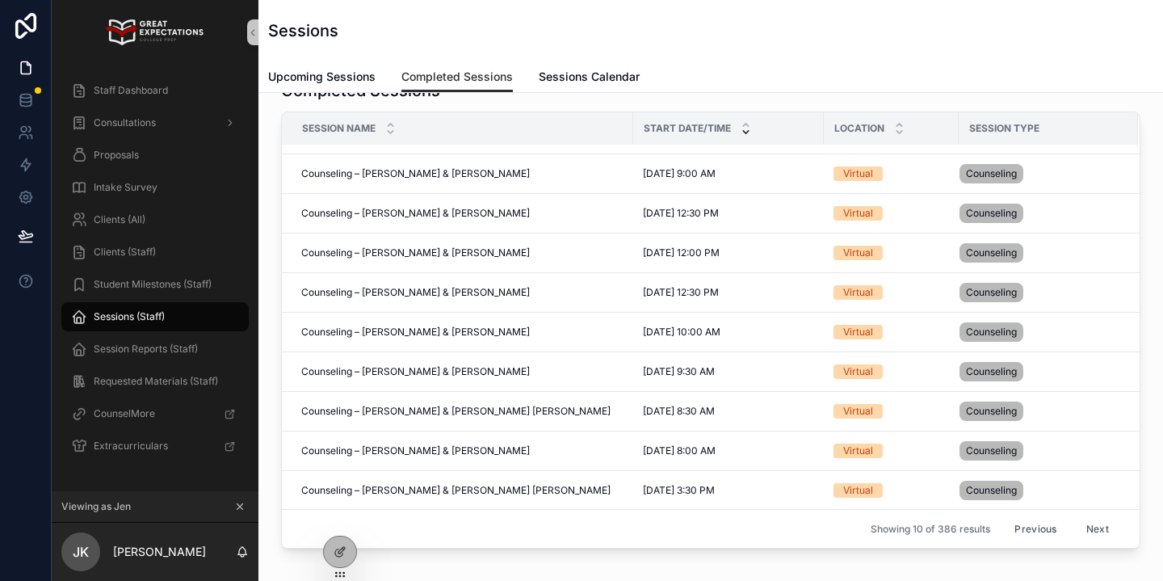
click at [1099, 533] on button "Next" at bounding box center [1097, 528] width 45 height 25
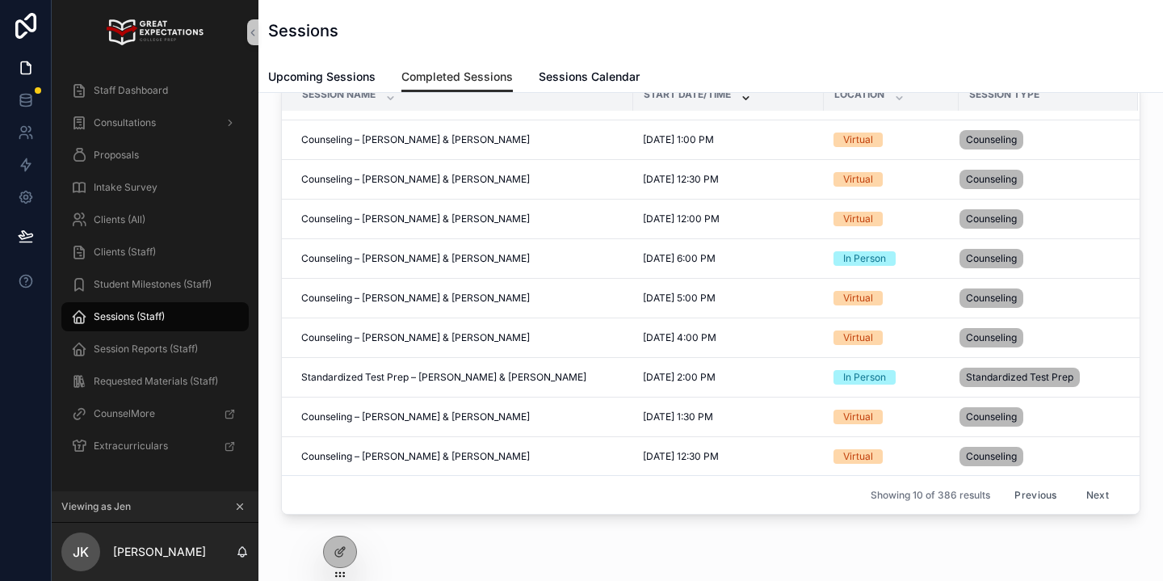
click at [1102, 502] on button "Next" at bounding box center [1097, 494] width 45 height 25
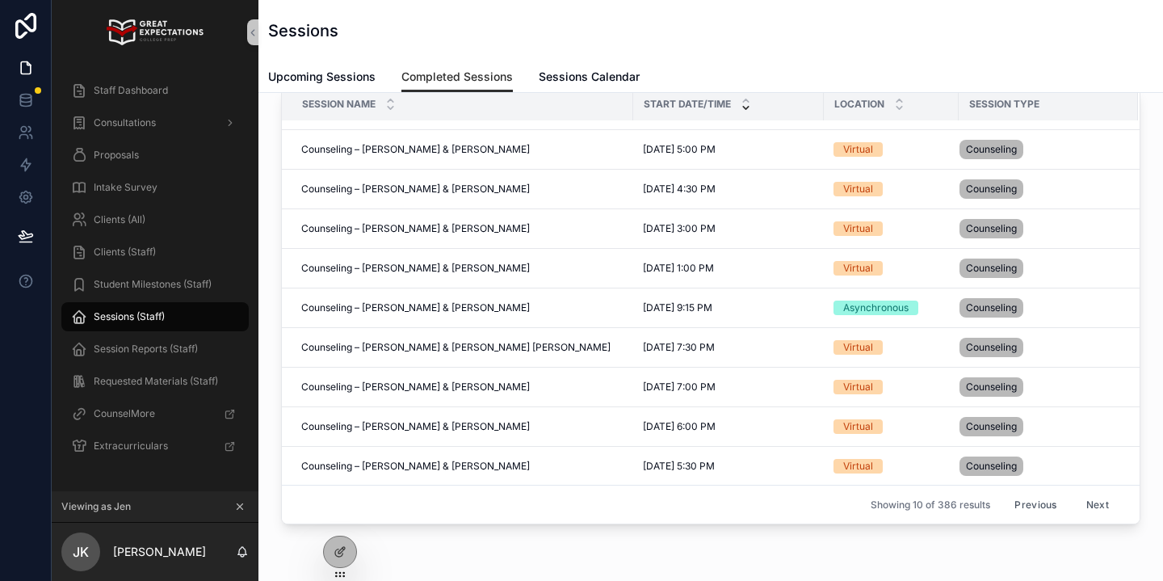
click at [1095, 505] on button "Next" at bounding box center [1097, 504] width 45 height 25
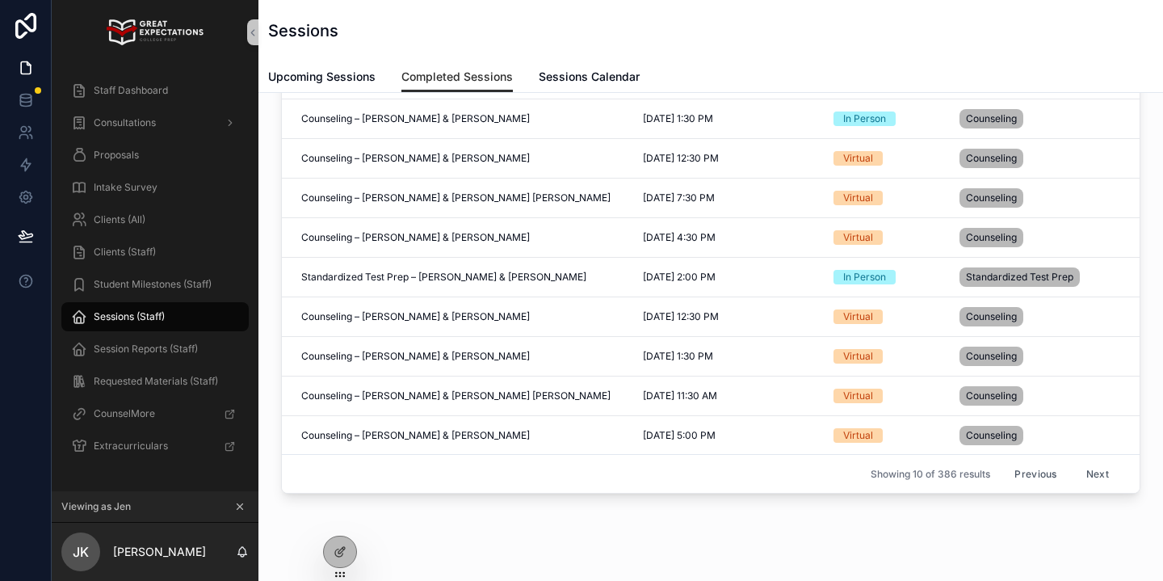
click at [1104, 473] on button "Next" at bounding box center [1097, 473] width 45 height 25
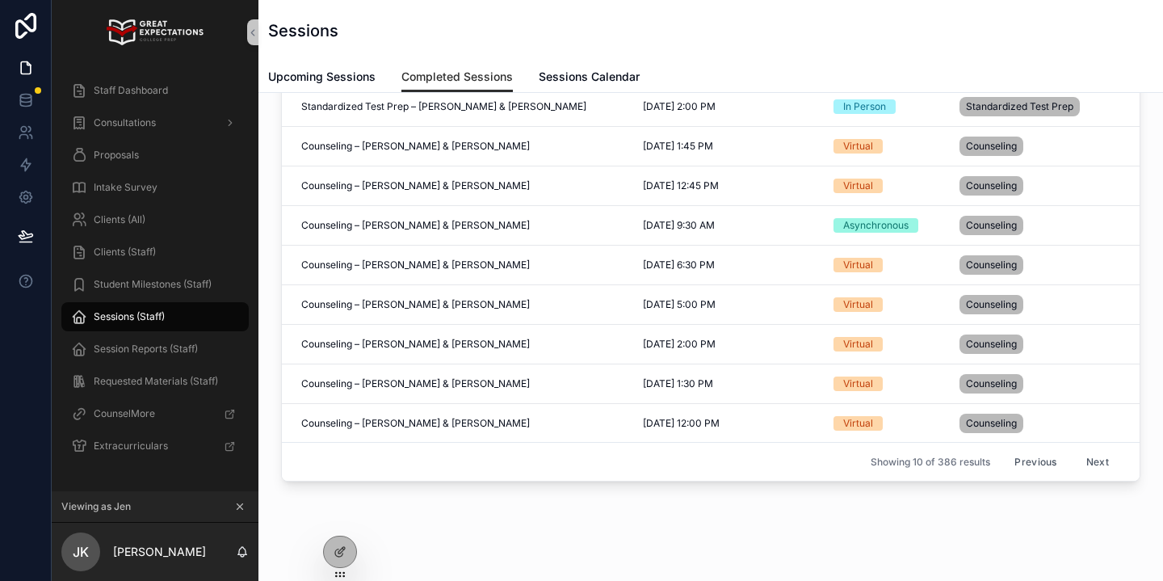
click at [1105, 464] on button "Next" at bounding box center [1097, 461] width 45 height 25
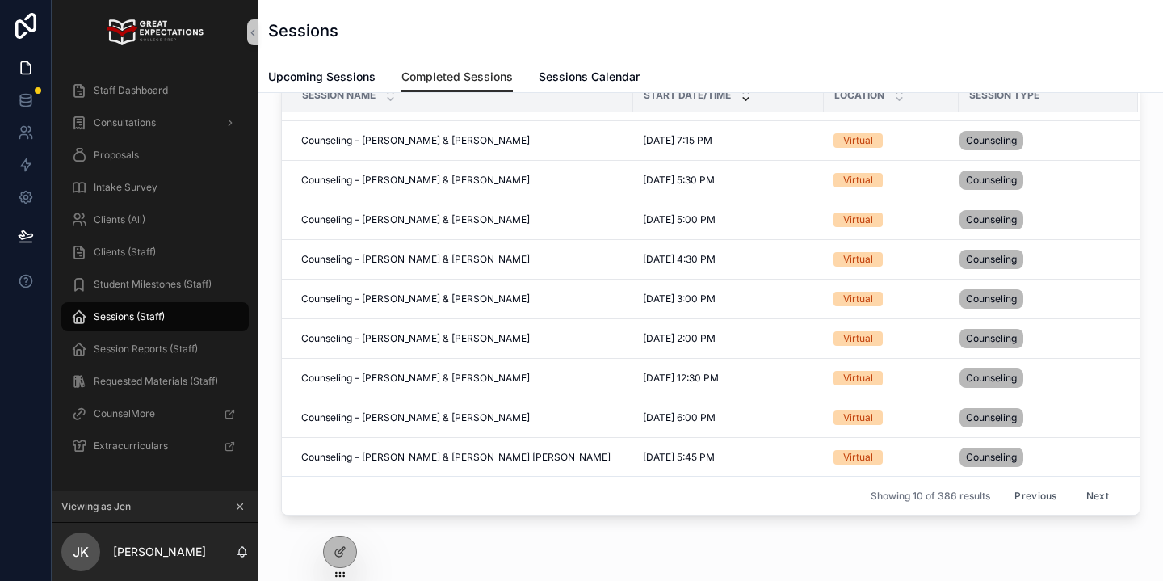
click at [1094, 496] on button "Next" at bounding box center [1097, 495] width 45 height 25
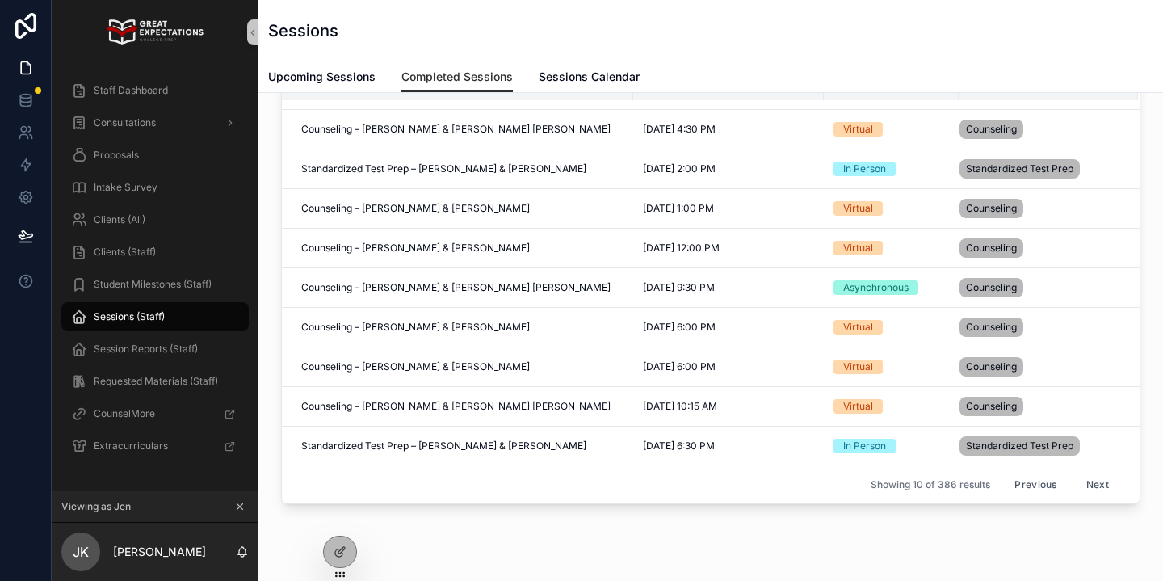
click at [1089, 485] on button "Next" at bounding box center [1097, 484] width 45 height 25
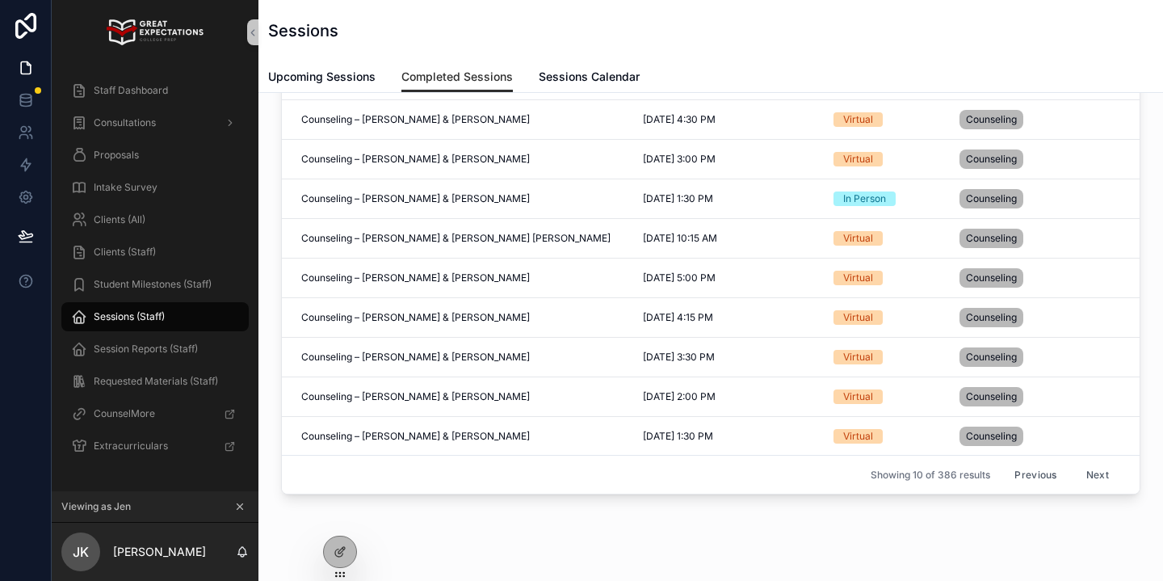
click at [1099, 471] on button "Next" at bounding box center [1097, 474] width 45 height 25
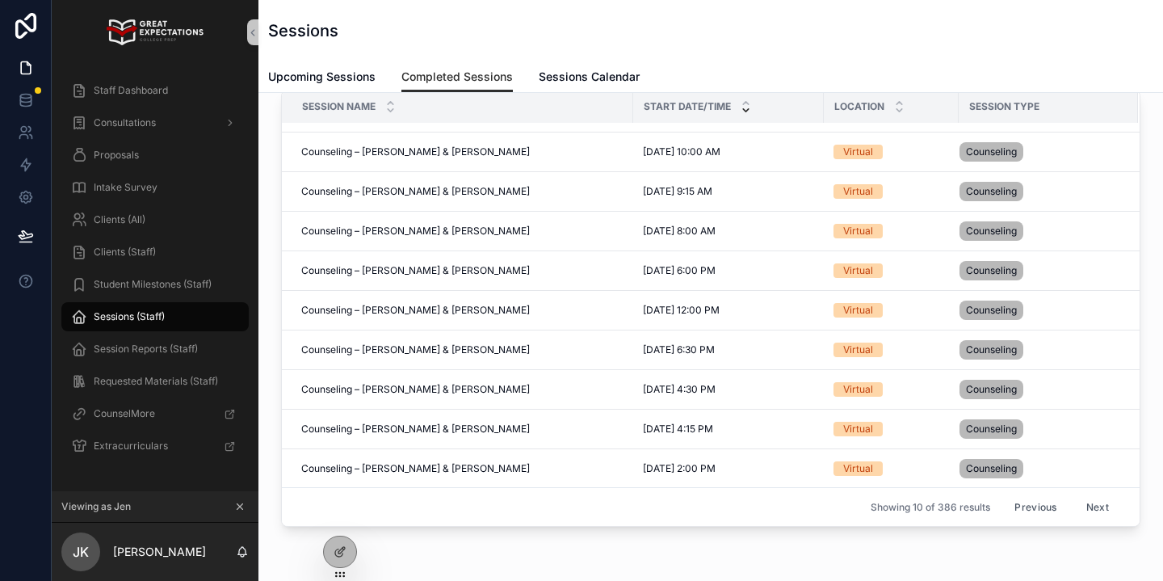
click at [1099, 505] on button "Next" at bounding box center [1097, 506] width 45 height 25
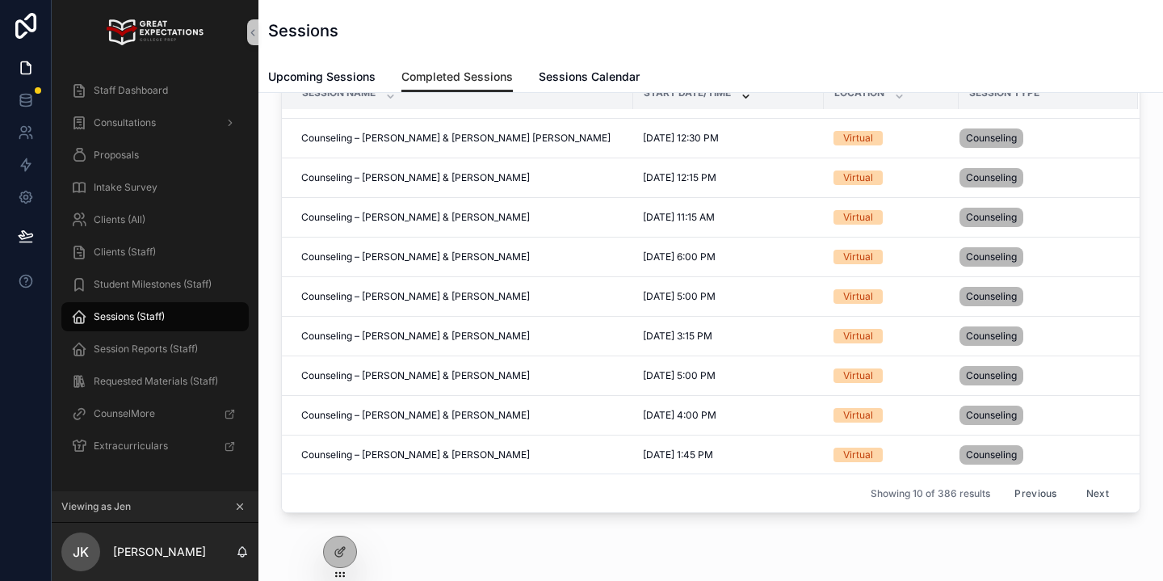
click at [1099, 488] on button "Next" at bounding box center [1097, 493] width 45 height 25
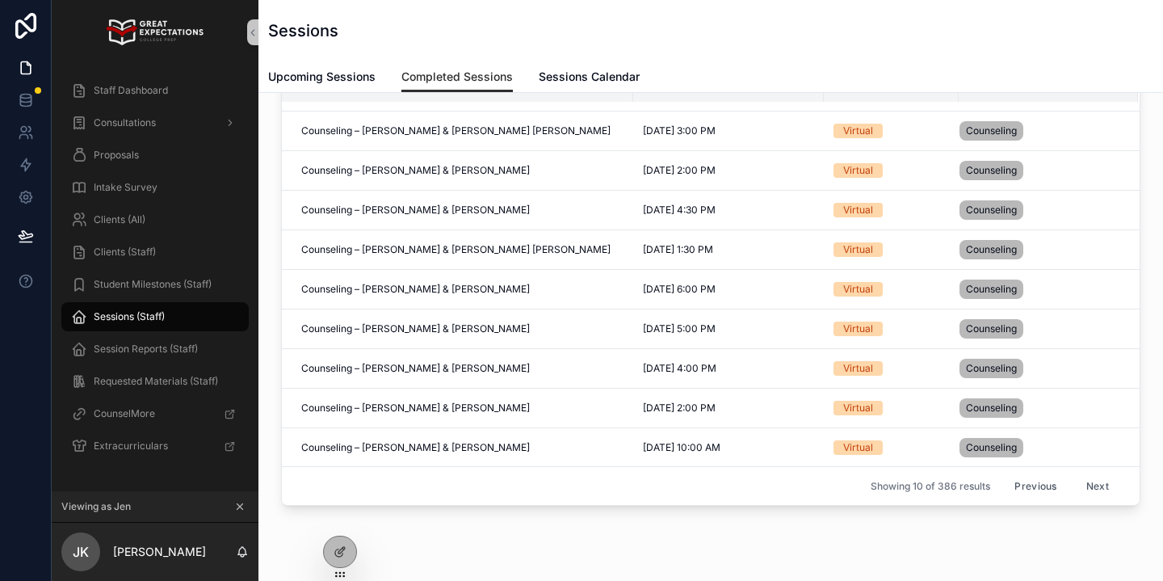
click at [1089, 482] on button "Next" at bounding box center [1097, 485] width 45 height 25
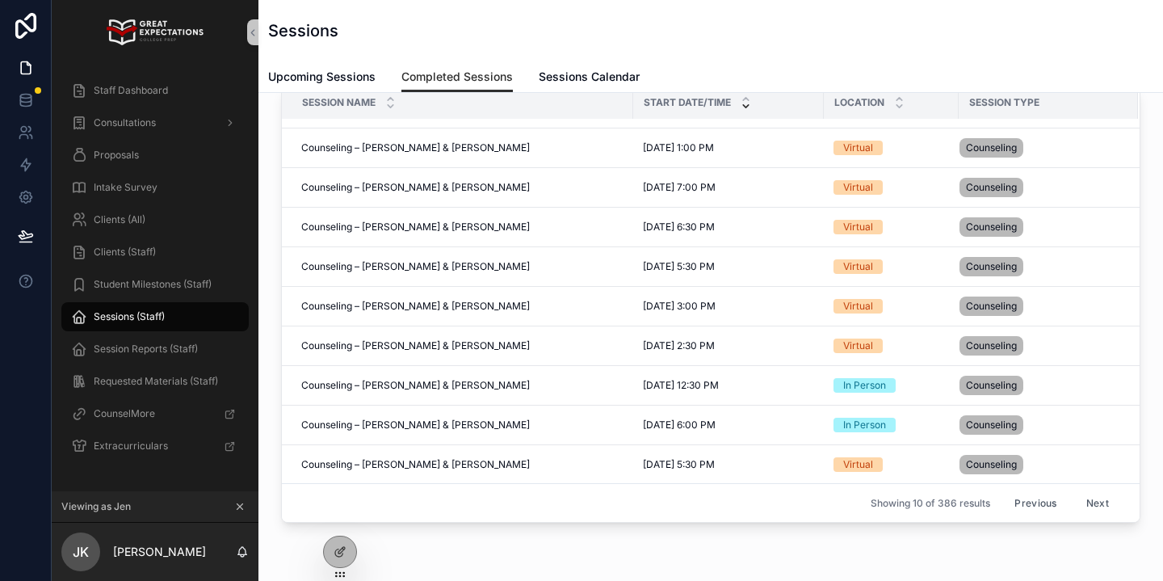
click at [1094, 499] on button "Next" at bounding box center [1097, 502] width 45 height 25
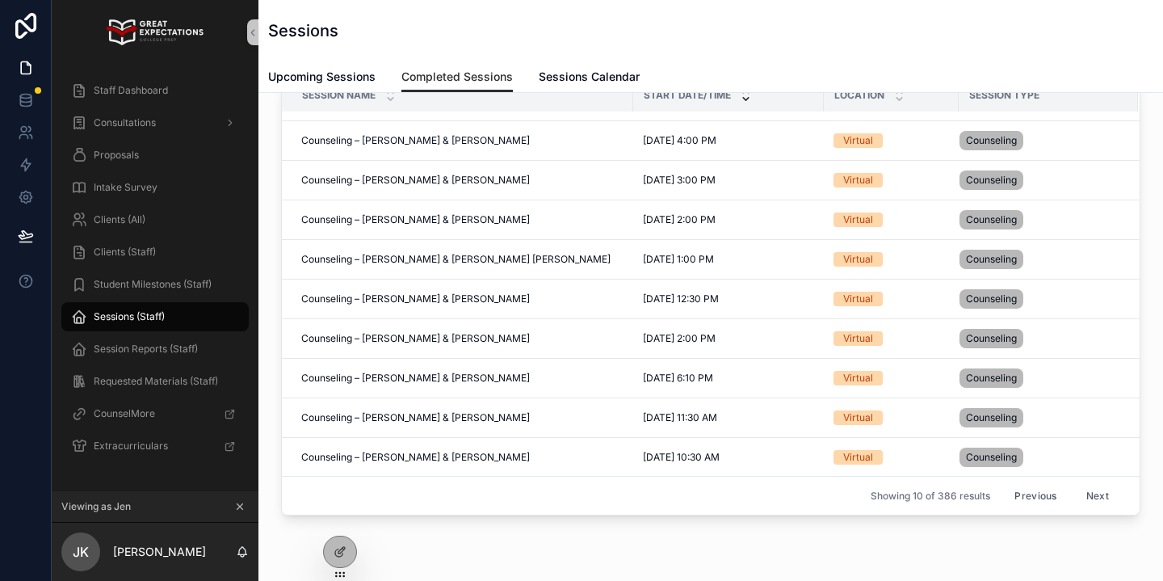
click at [1106, 497] on button "Next" at bounding box center [1097, 495] width 45 height 25
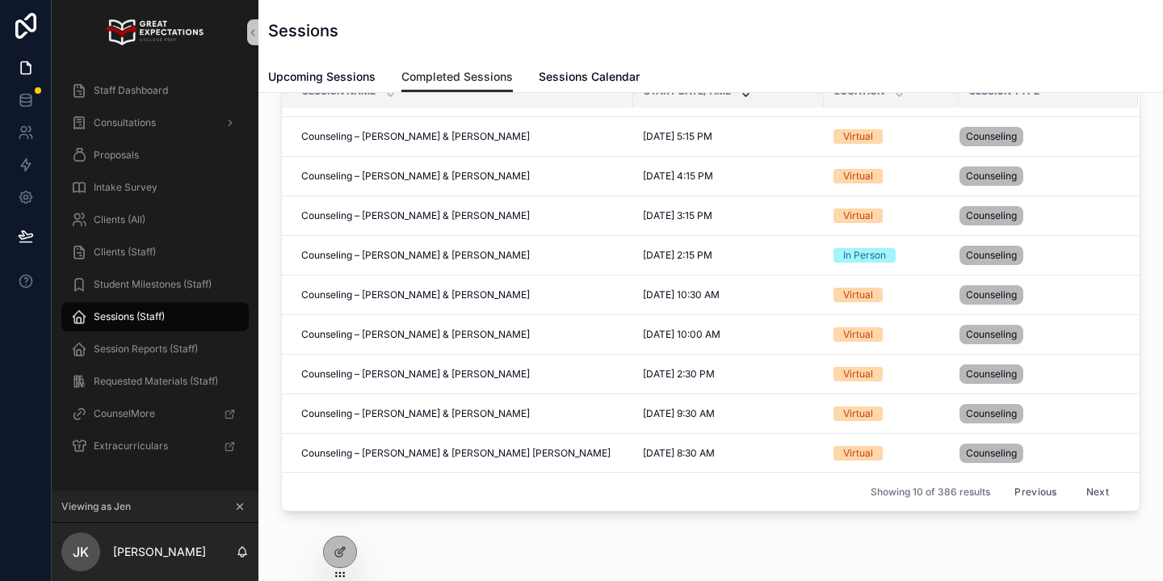
click at [1098, 493] on button "Next" at bounding box center [1097, 491] width 45 height 25
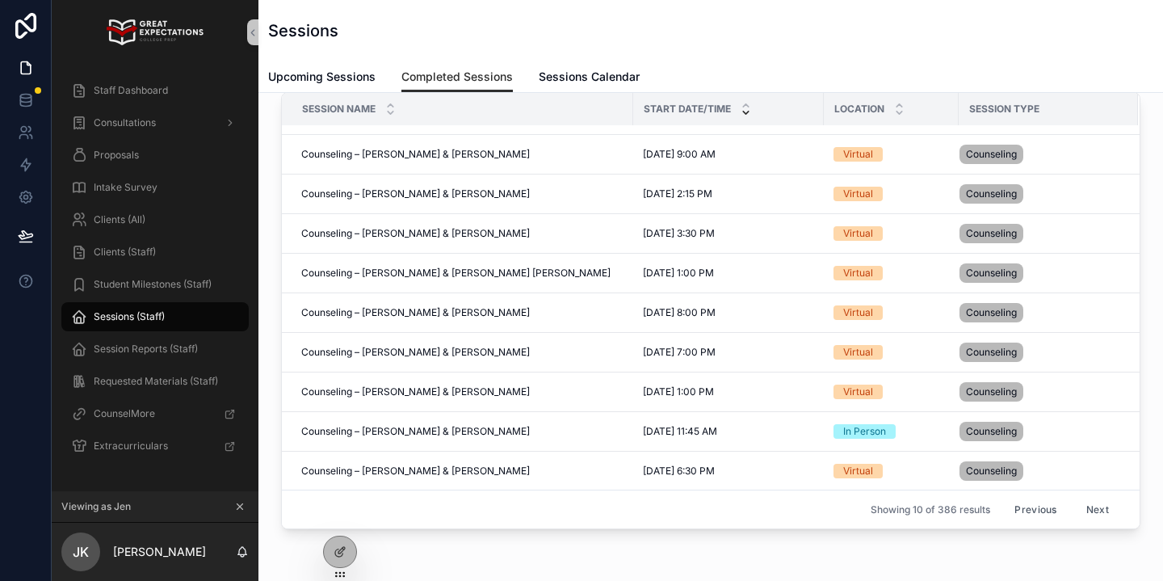
click at [1094, 507] on button "Next" at bounding box center [1097, 509] width 45 height 25
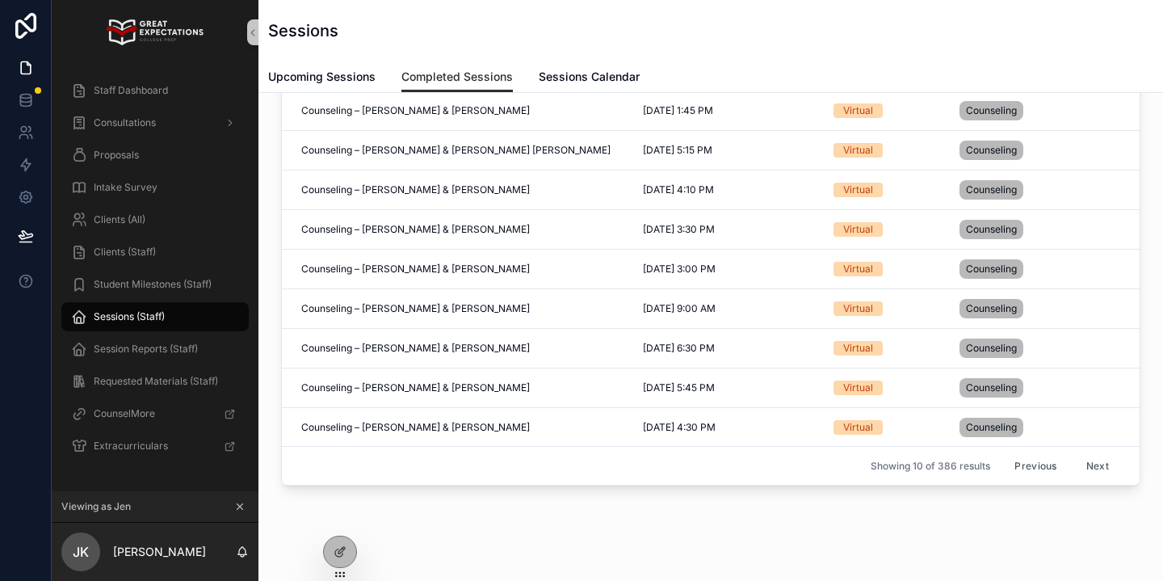
click at [1096, 462] on button "Next" at bounding box center [1097, 465] width 45 height 25
click at [1096, 464] on button "Next" at bounding box center [1097, 466] width 45 height 25
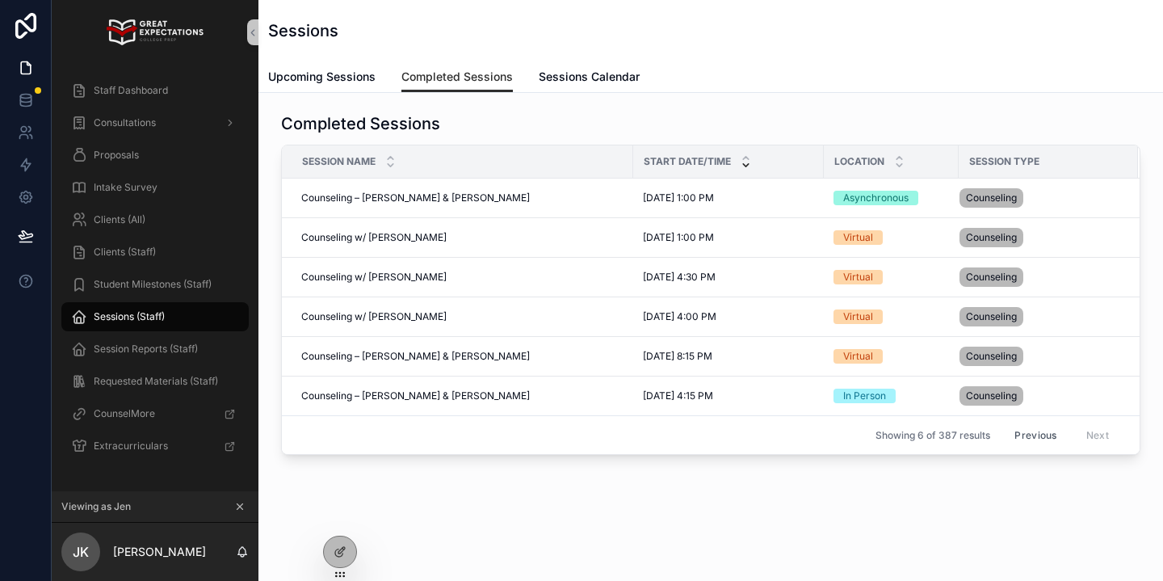
click at [238, 506] on icon "scrollable content" at bounding box center [239, 506] width 11 height 11
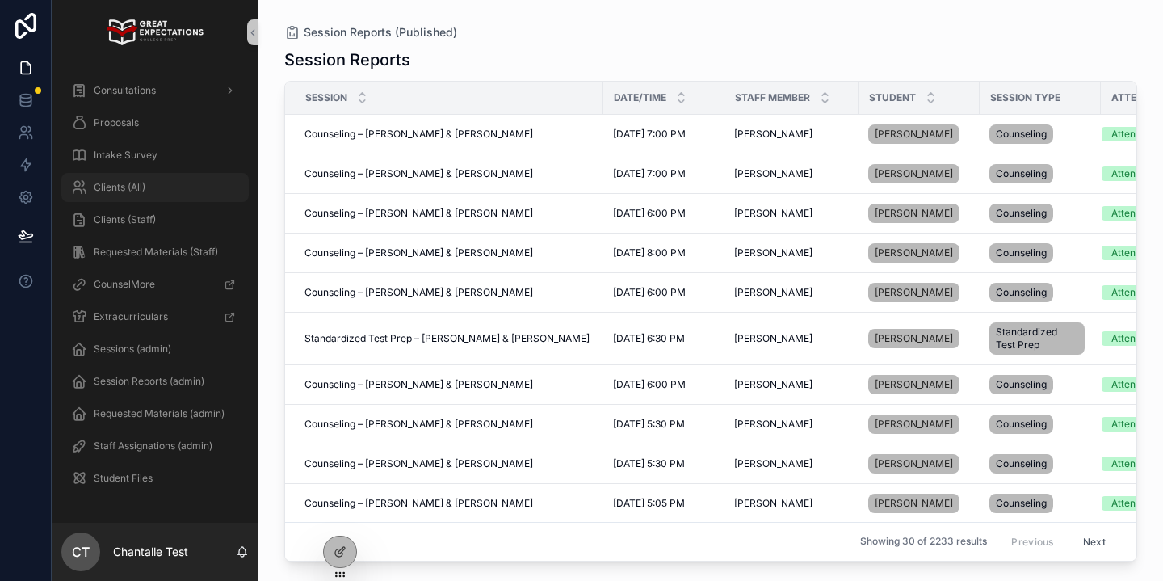
click at [173, 194] on div "Clients (All)" at bounding box center [155, 187] width 168 height 26
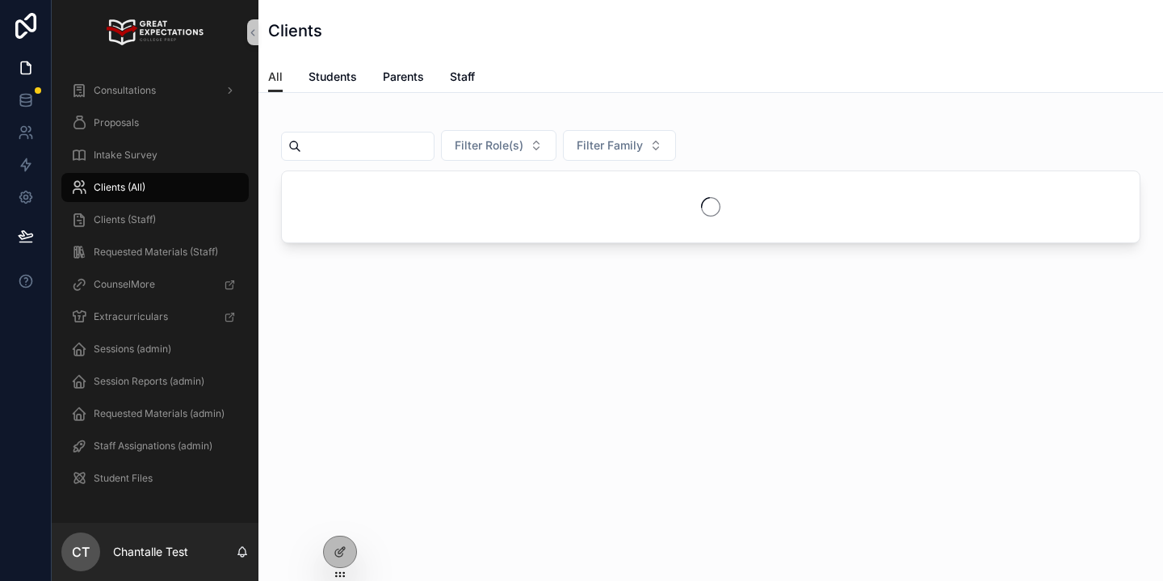
click at [340, 144] on input "scrollable content" at bounding box center [367, 146] width 132 height 23
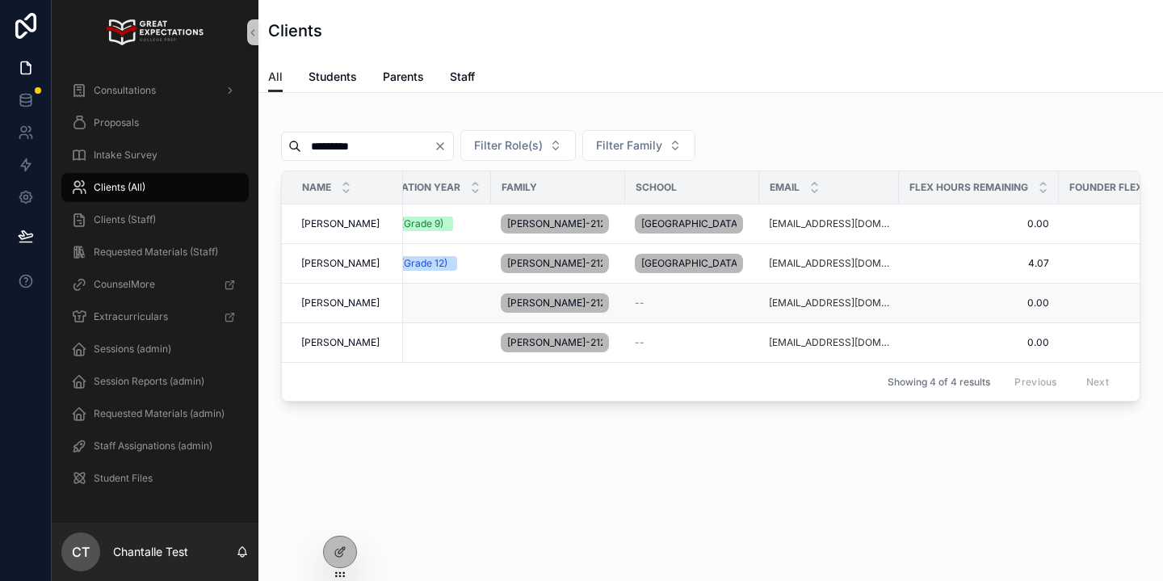
scroll to position [0, 395]
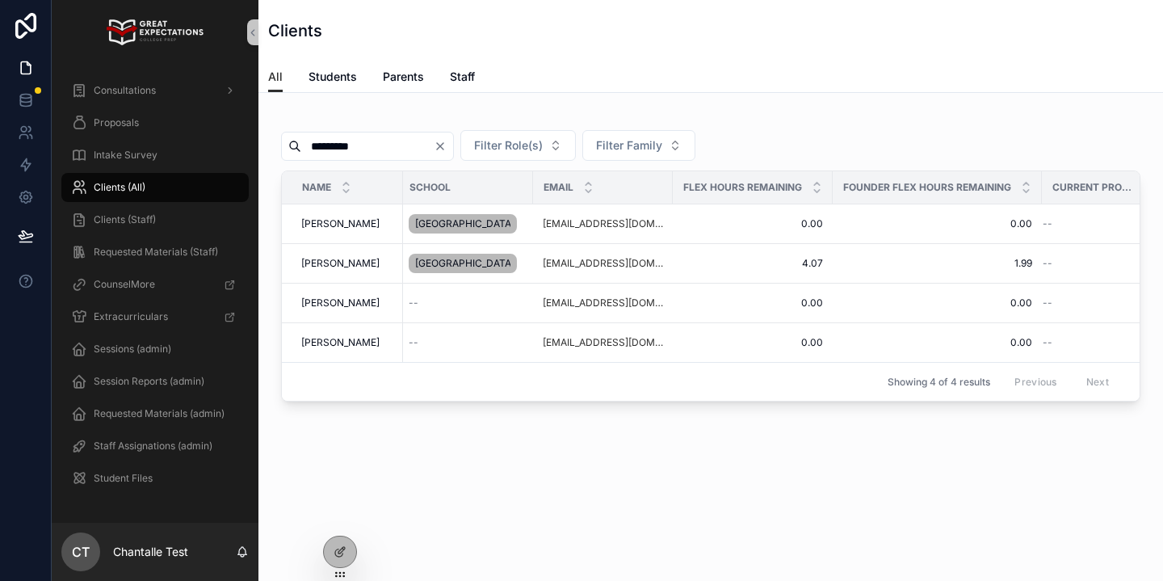
type input "*********"
click at [347, 270] on span "[PERSON_NAME]" at bounding box center [340, 263] width 78 height 13
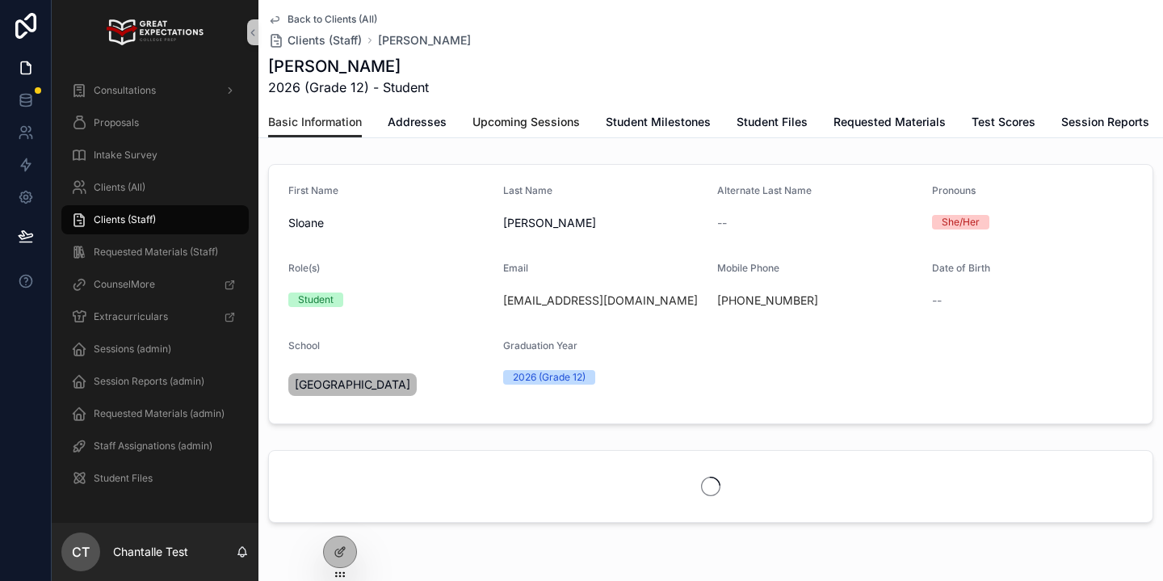
click at [502, 121] on span "Upcoming Sessions" at bounding box center [526, 122] width 107 height 16
